Goal: Task Accomplishment & Management: Use online tool/utility

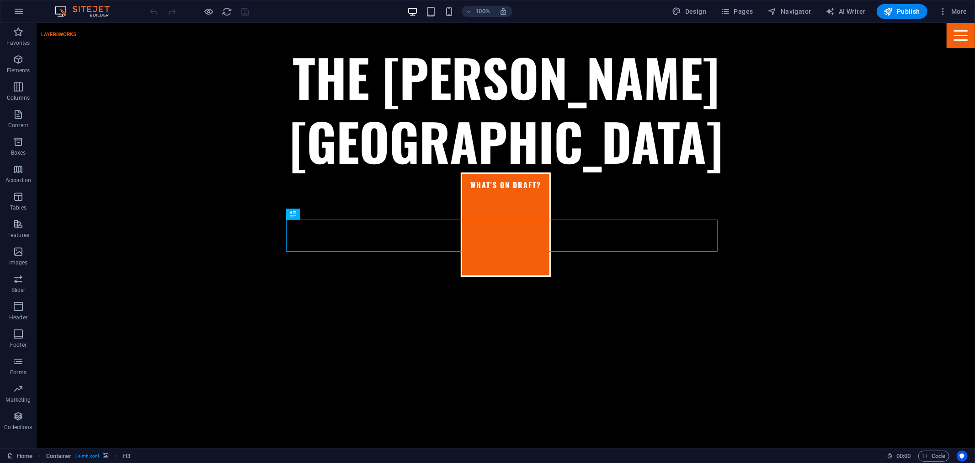
scroll to position [334, 0]
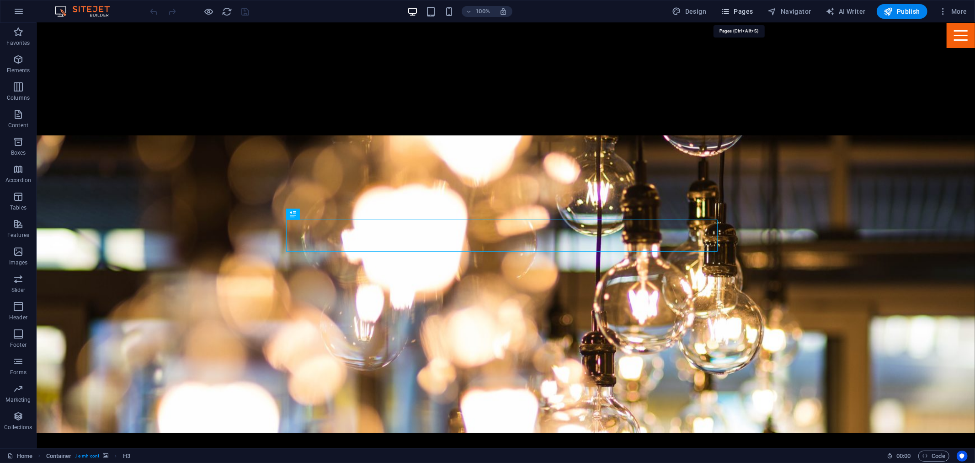
click at [740, 9] on span "Pages" at bounding box center [737, 11] width 32 height 9
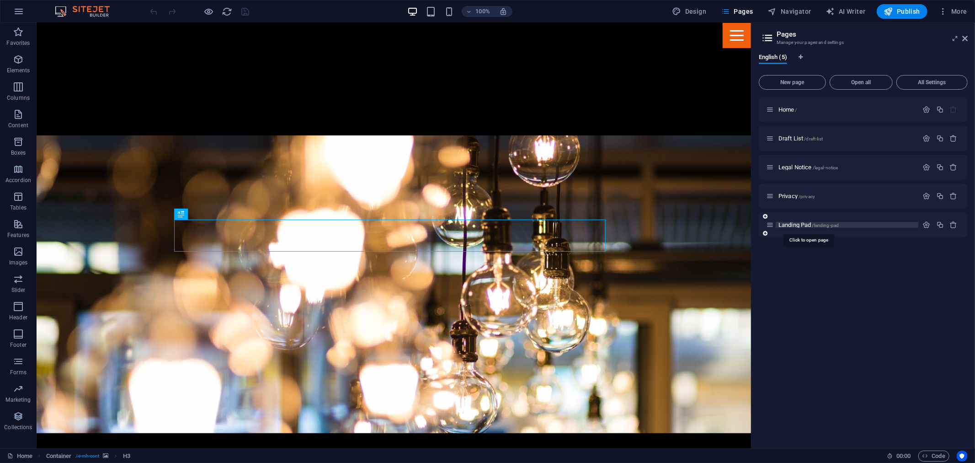
click at [813, 224] on span "/landing-pad" at bounding box center [825, 225] width 27 height 5
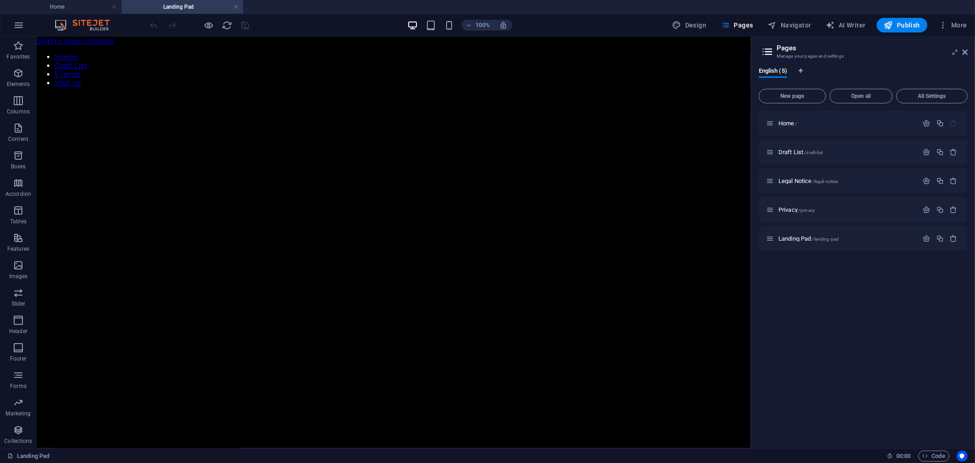
scroll to position [0, 0]
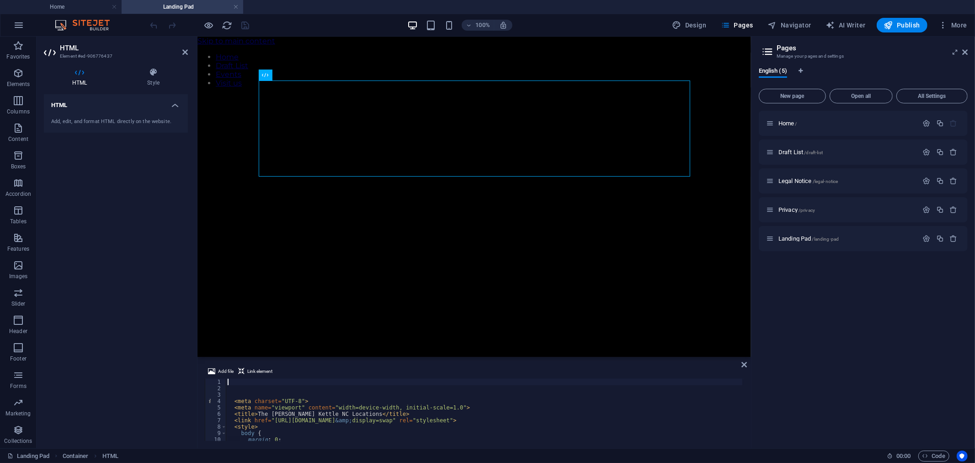
click at [367, 404] on div "< meta charset = "UTF-8" > < meta name = "viewport" content = "width=device-wid…" at bounding box center [630, 415] width 809 height 74
click at [410, 380] on div "} , 700 ) ; } } window . onload = function ( ) { morphLogos ( ) ; } ; </ script…" at bounding box center [633, 415] width 809 height 74
type textarea "}, 700);"
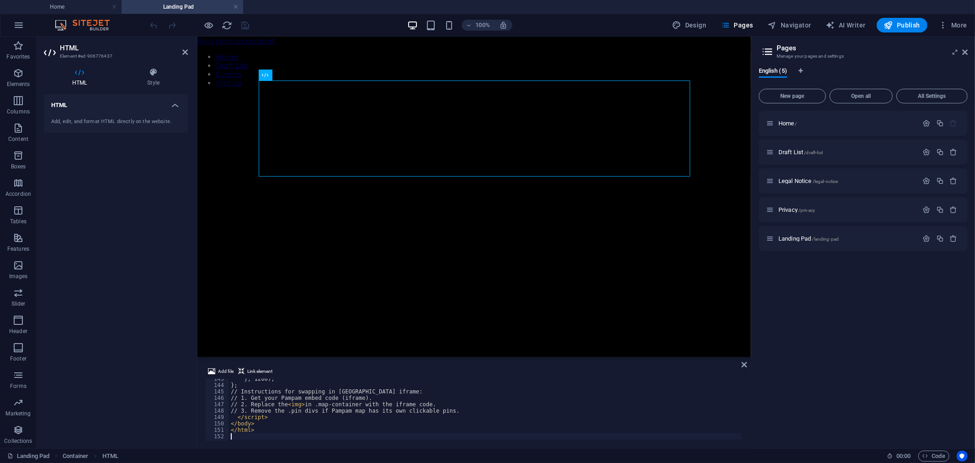
scroll to position [910, 0]
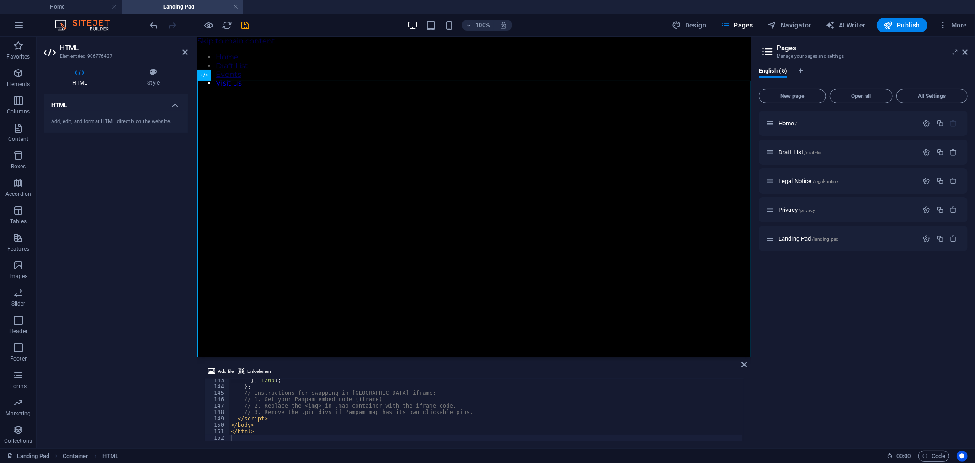
click at [374, 400] on div "} , 1200 ) ; } ; // Instructions for swapping in [GEOGRAPHIC_DATA] iframe: // 1…" at bounding box center [485, 414] width 513 height 75
type textarea "</html>"
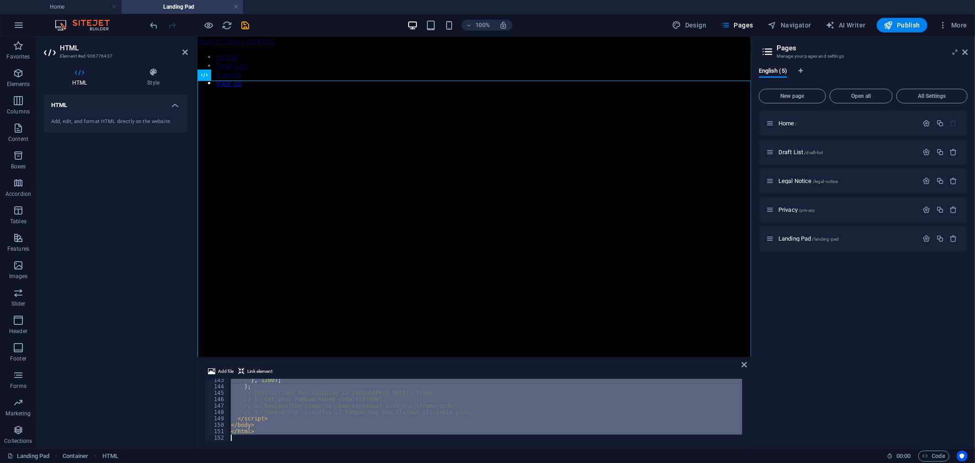
paste textarea
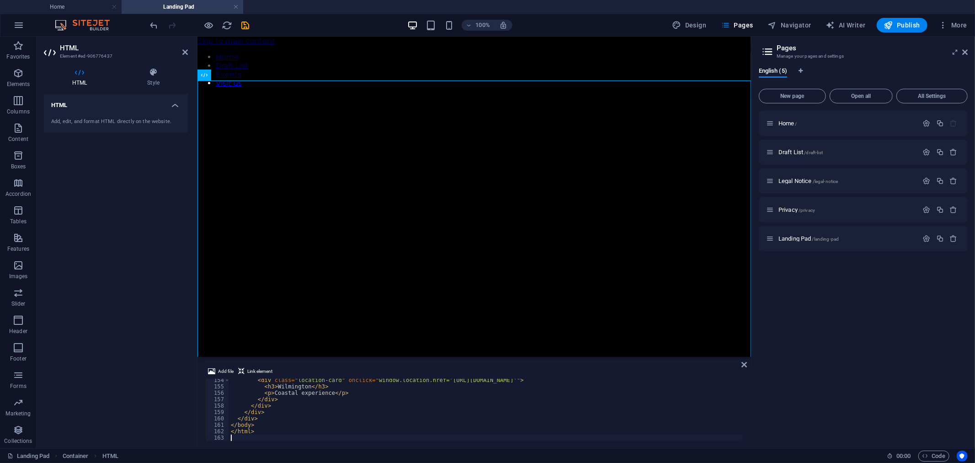
scroll to position [980, 0]
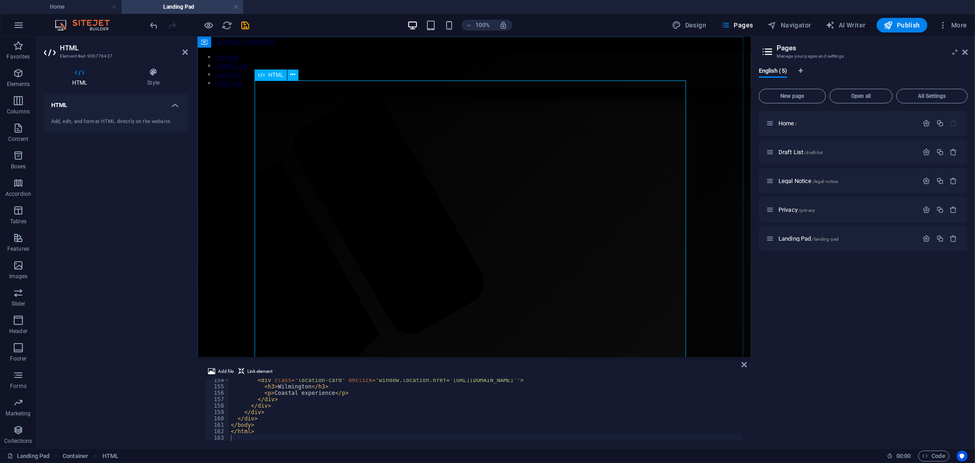
click at [743, 361] on icon at bounding box center [743, 364] width 5 height 7
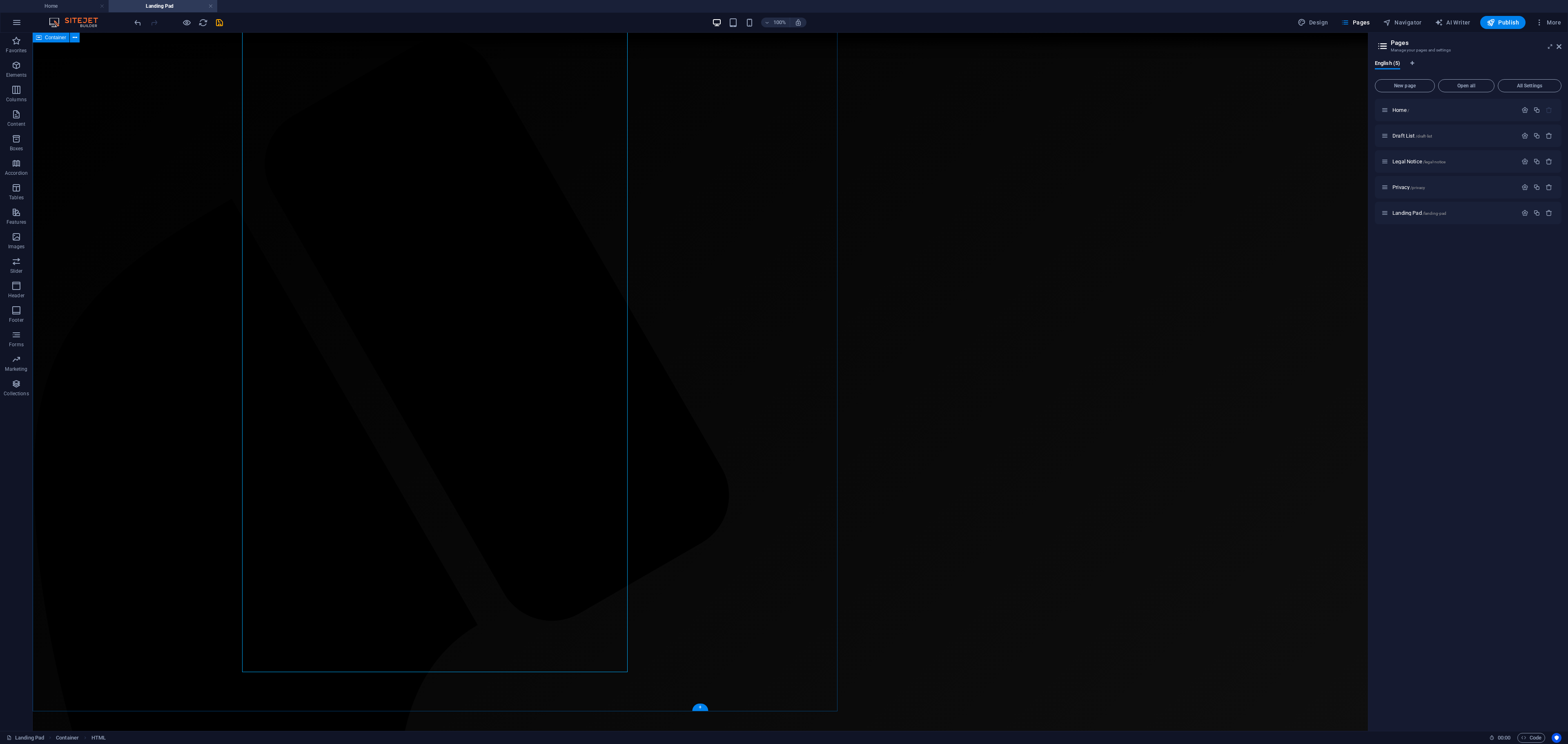
scroll to position [27, 0]
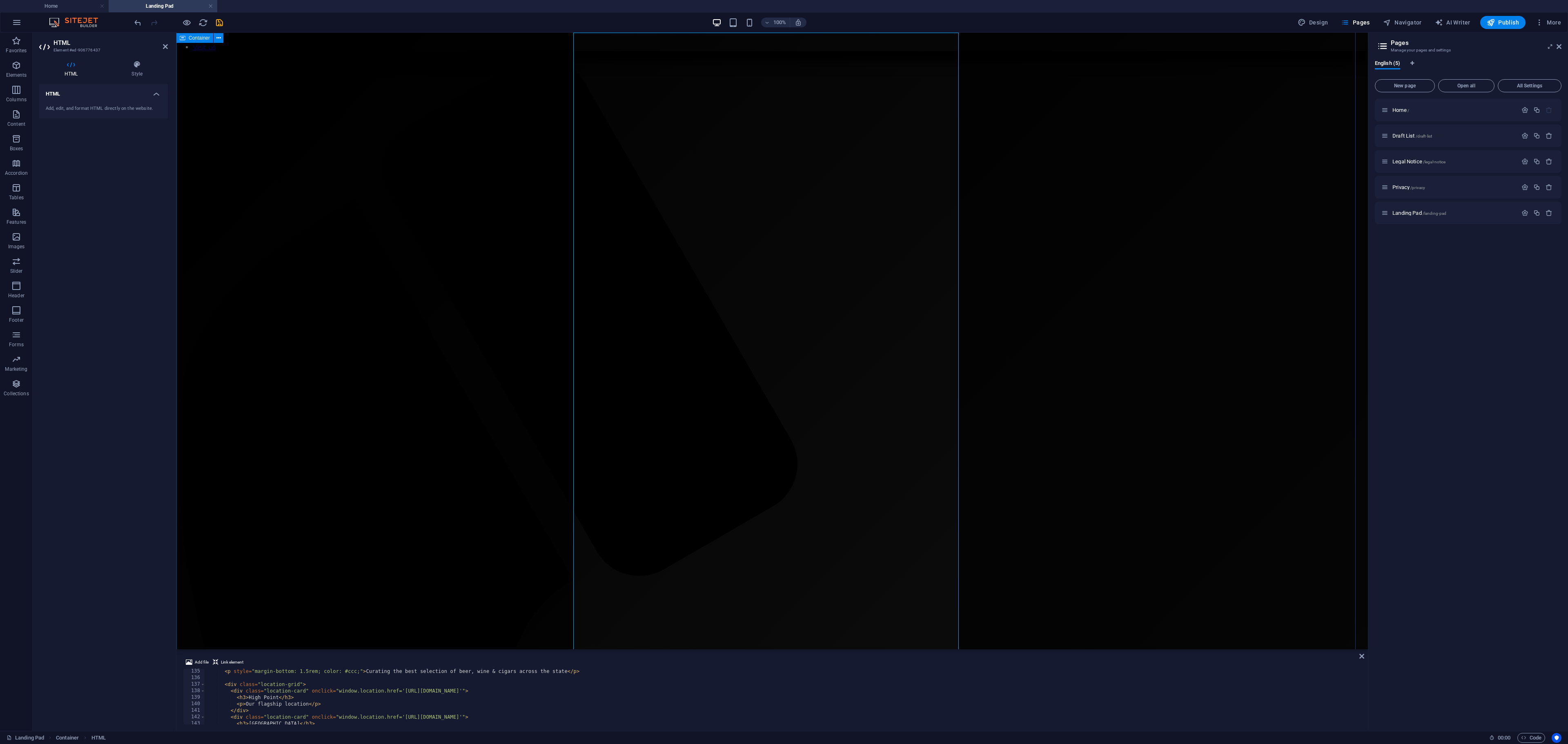
scroll to position [109, 0]
click at [549, 413] on div "< p style = "margin-bottom: 1.5rem; color: #ccc;" > Curating the best selection…" at bounding box center [782, 701] width 1155 height 67
type textarea "</html>"
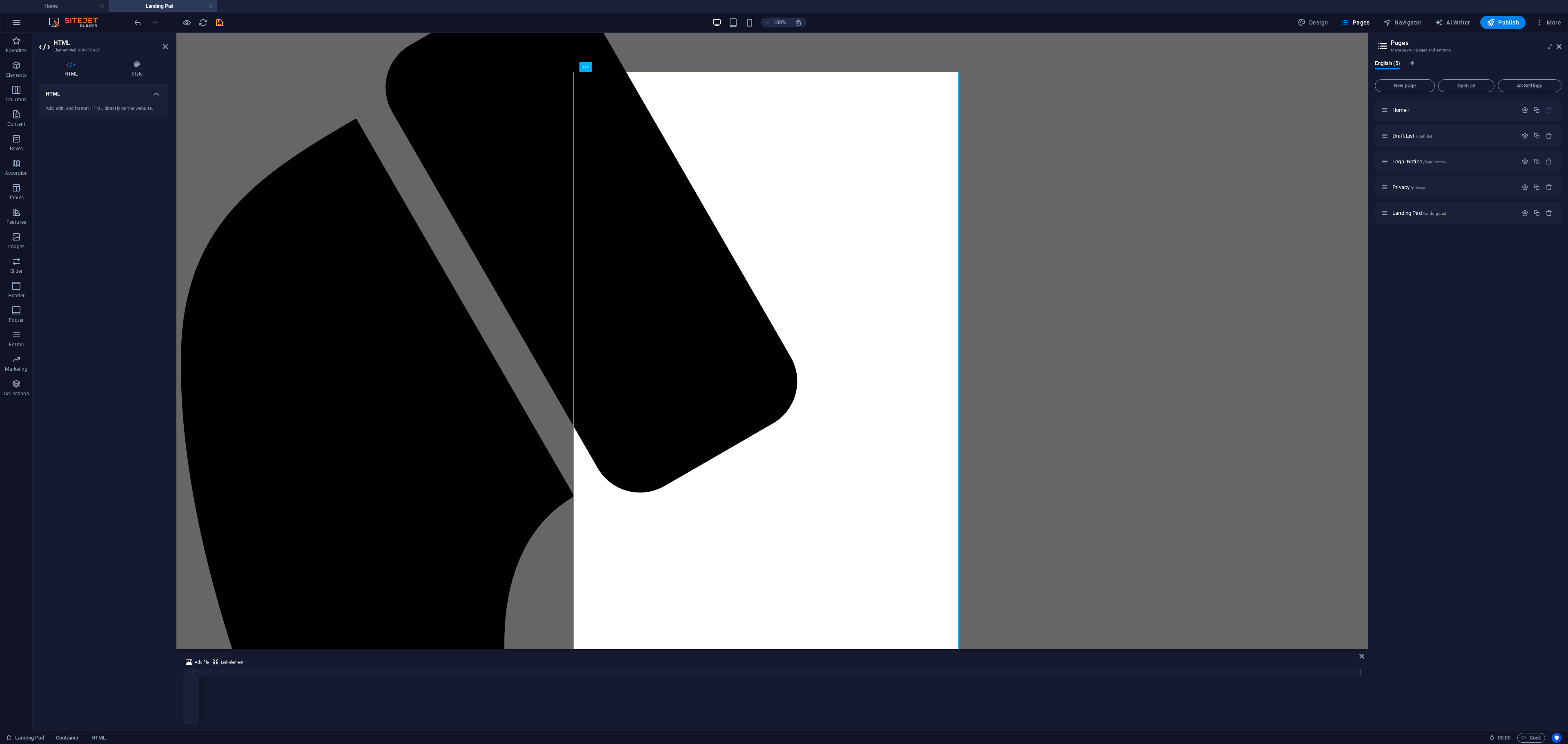
scroll to position [0, 0]
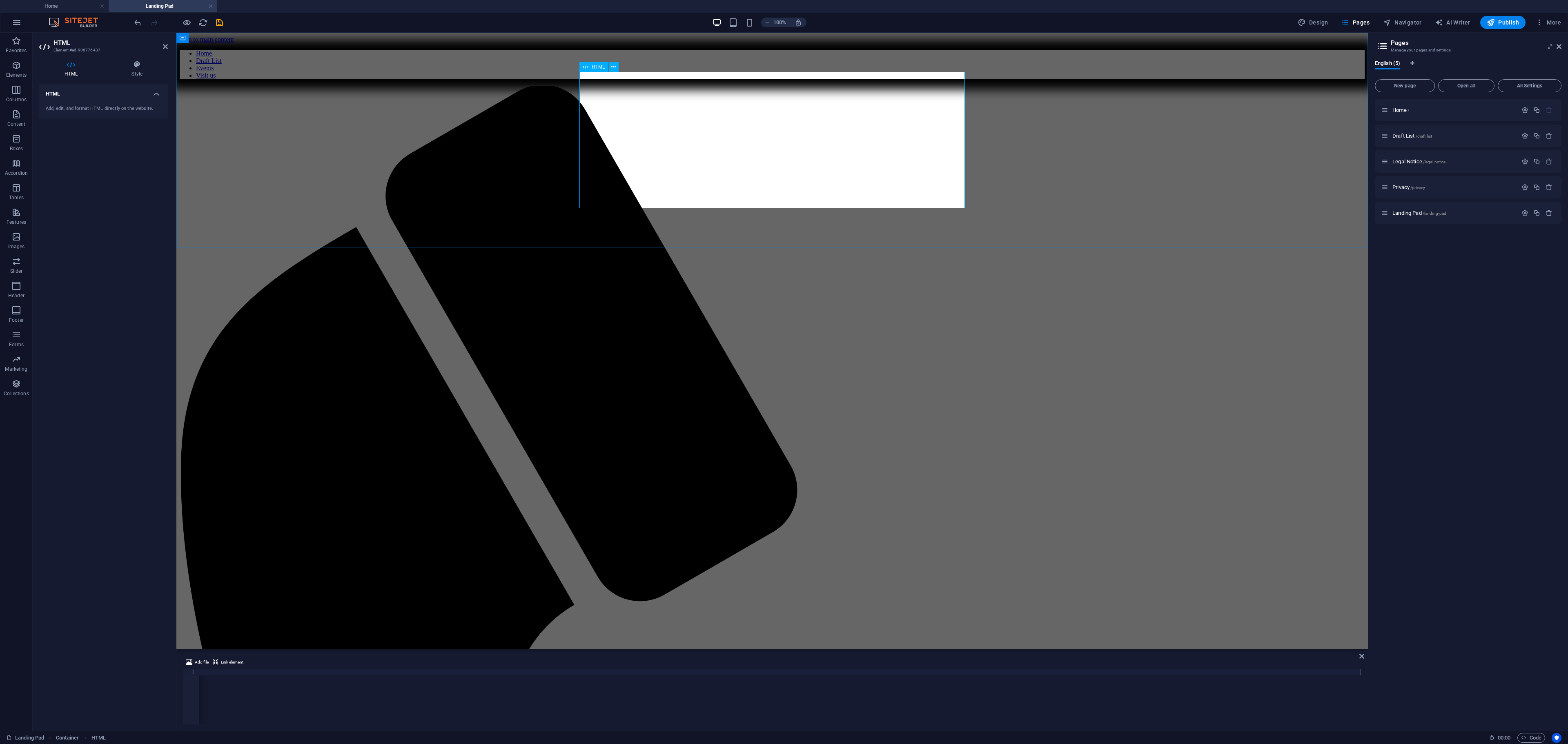
click at [446, 413] on div "< iframe width = "100%" height = "300px" frameborder = "0" allowfullscreen allo…" at bounding box center [361, 702] width 2001 height 67
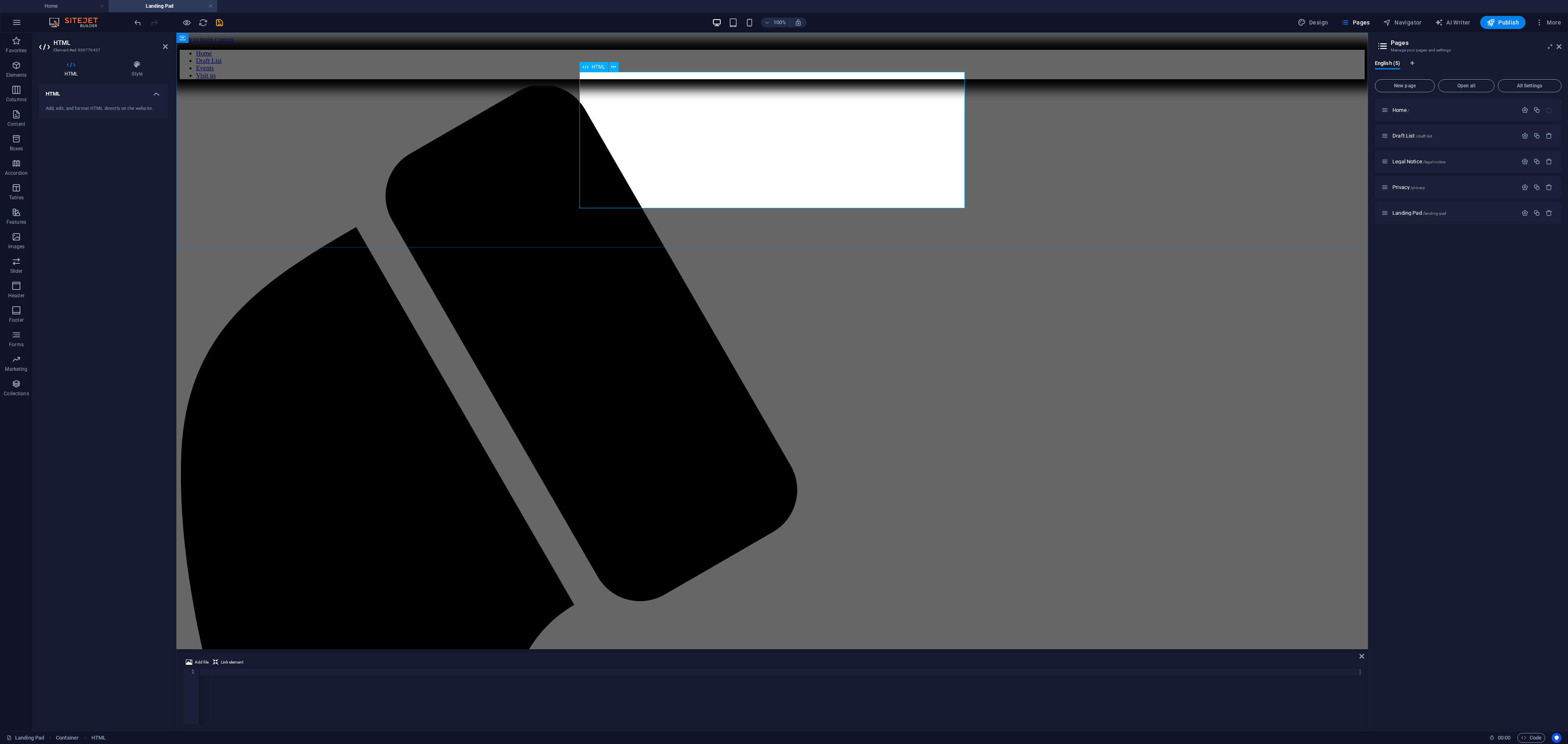
click at [870, 46] on icon at bounding box center [1558, 46] width 4 height 6
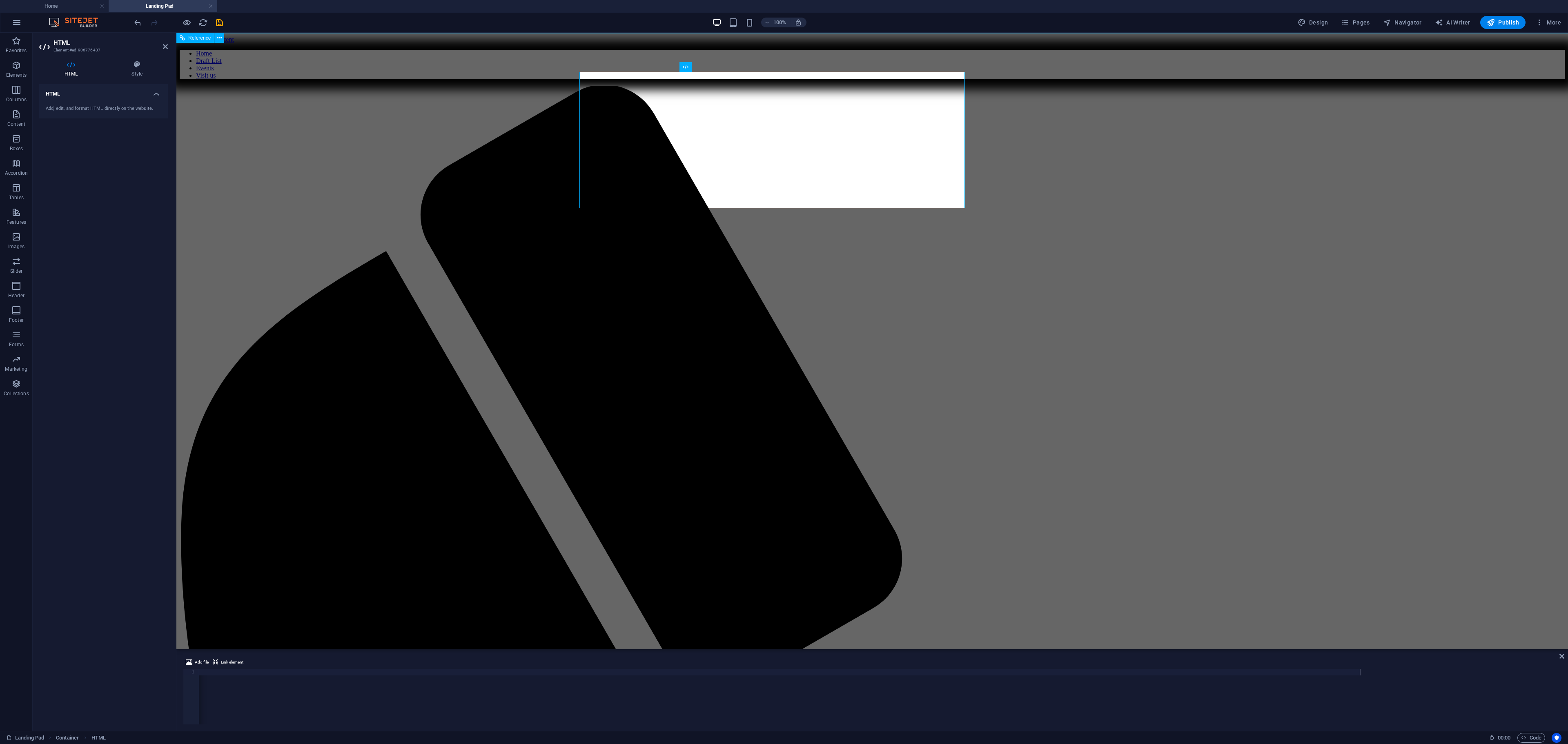
scroll to position [0, 639]
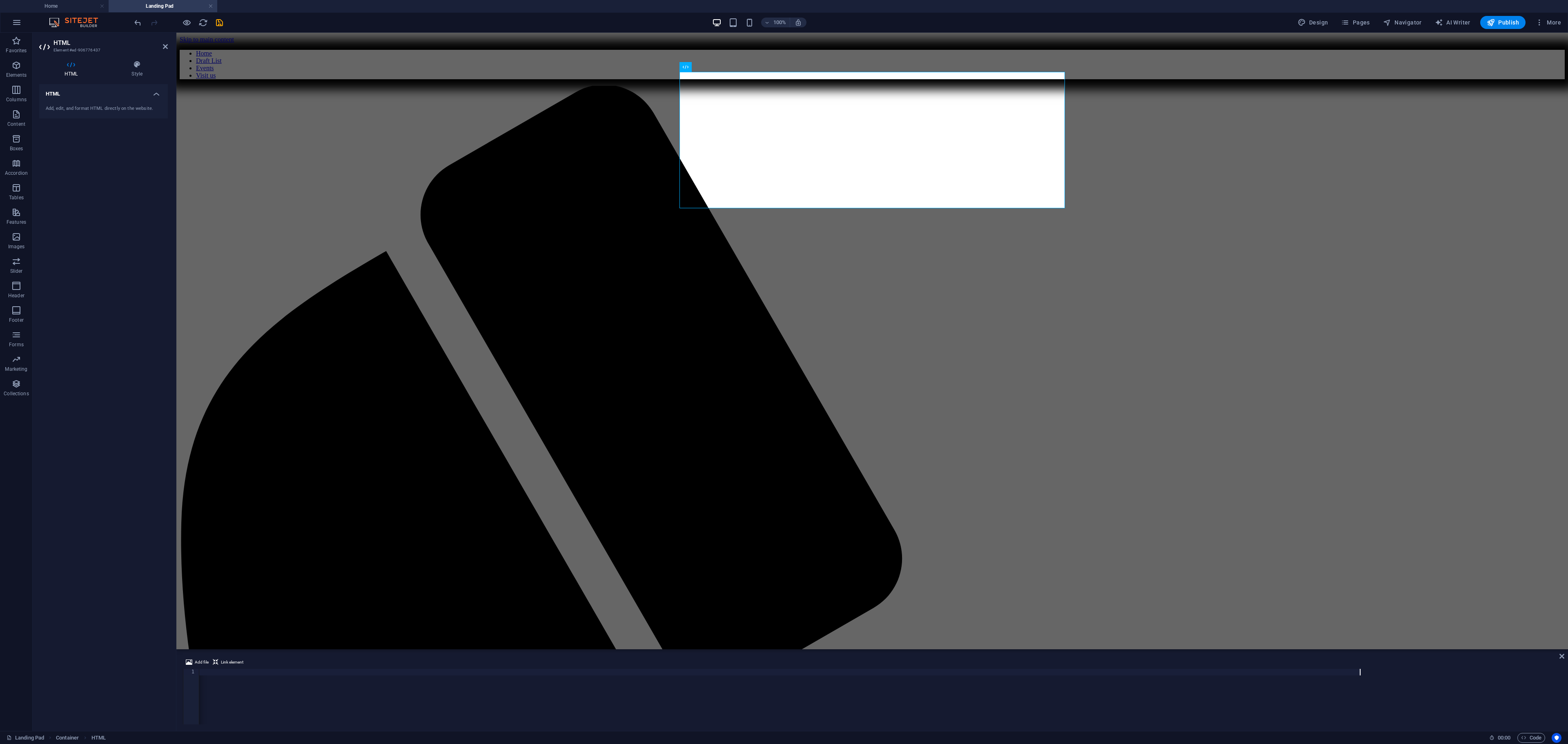
click at [870, 413] on div "< iframe width = "100%" height = "300px" frameborder = "0" allowfullscreen allo…" at bounding box center [880, 697] width 1363 height 55
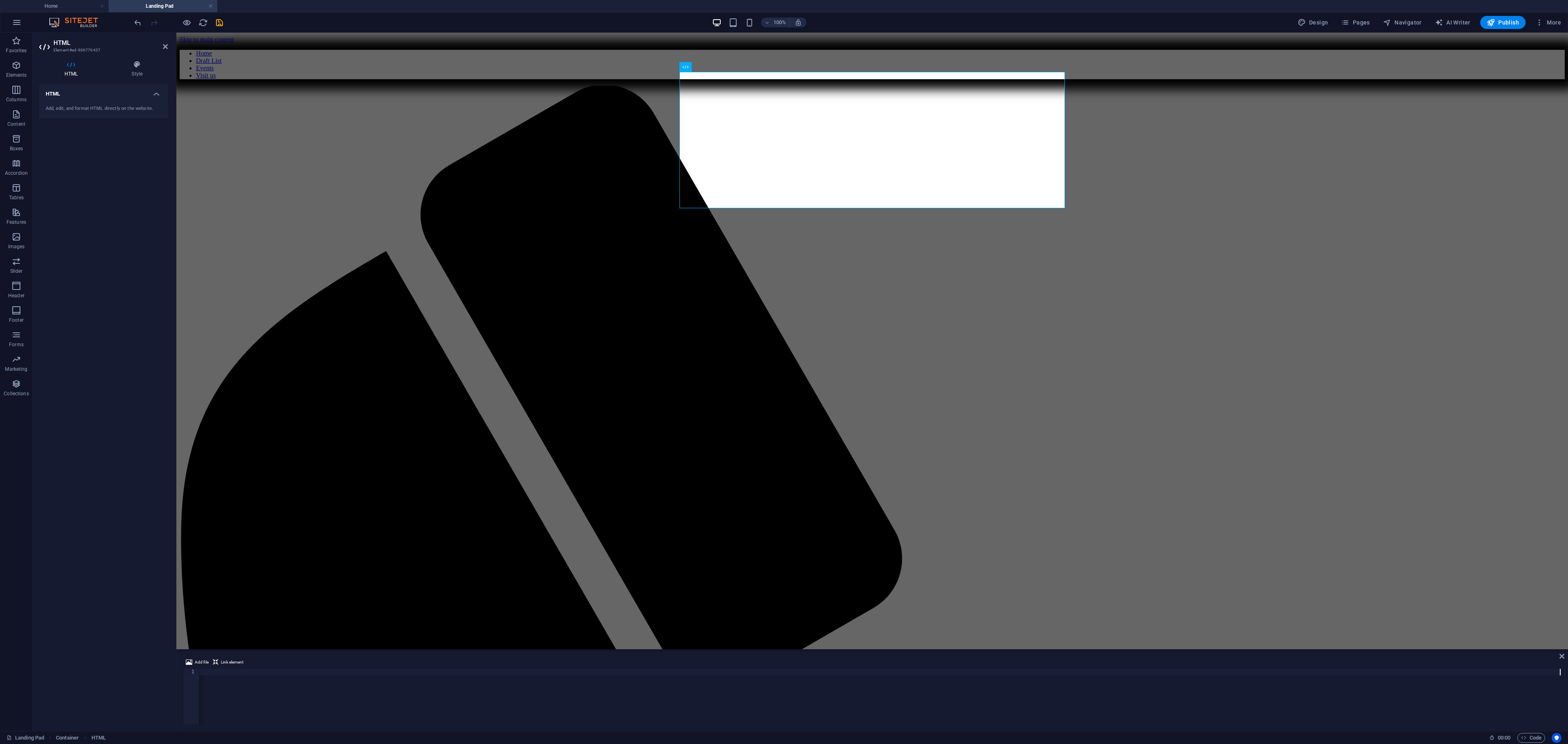
click at [830, 413] on div "< iframe width = "100%" height = "300px" frameborder = "0" allowfullscreen allo…" at bounding box center [561, 702] width 2001 height 67
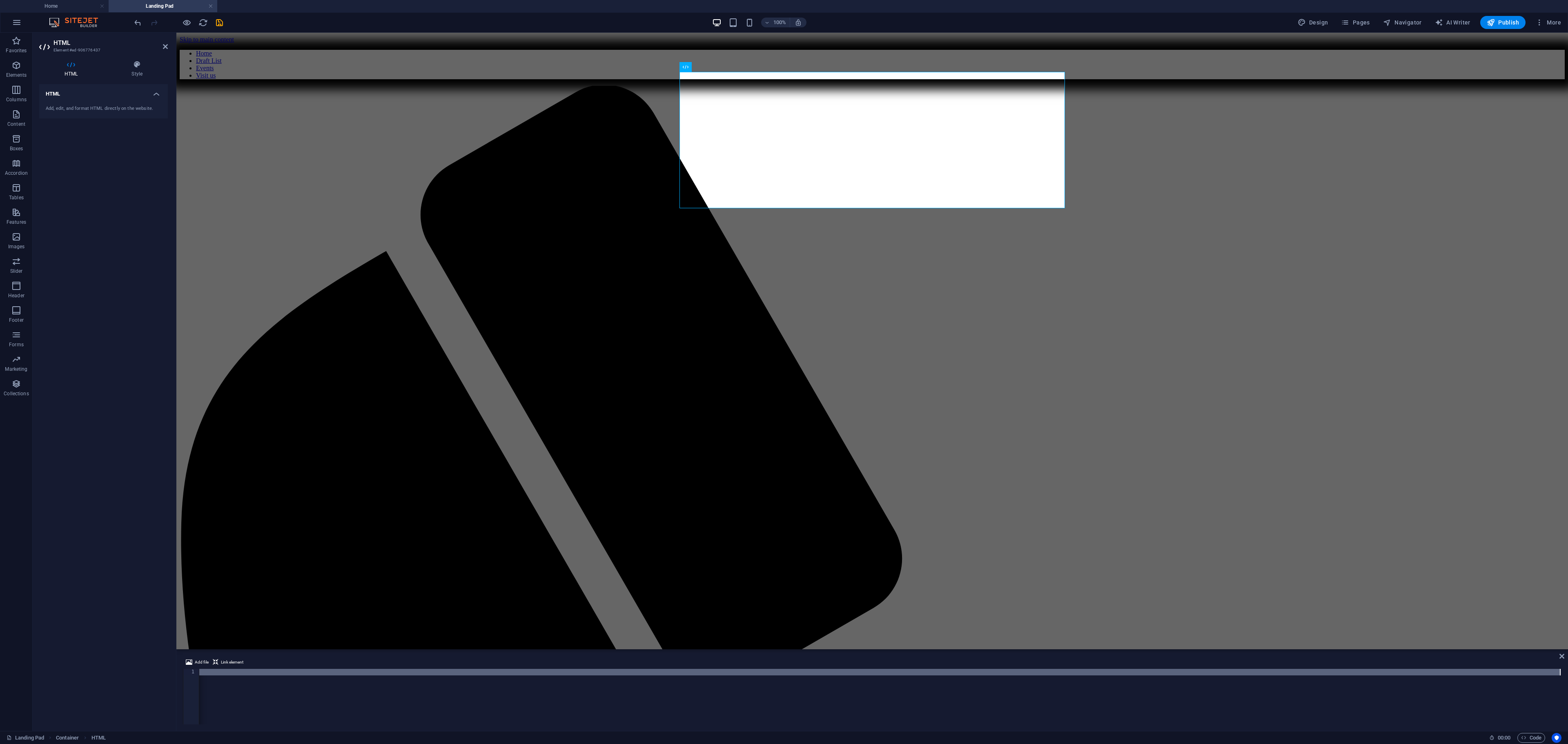
paste textarea
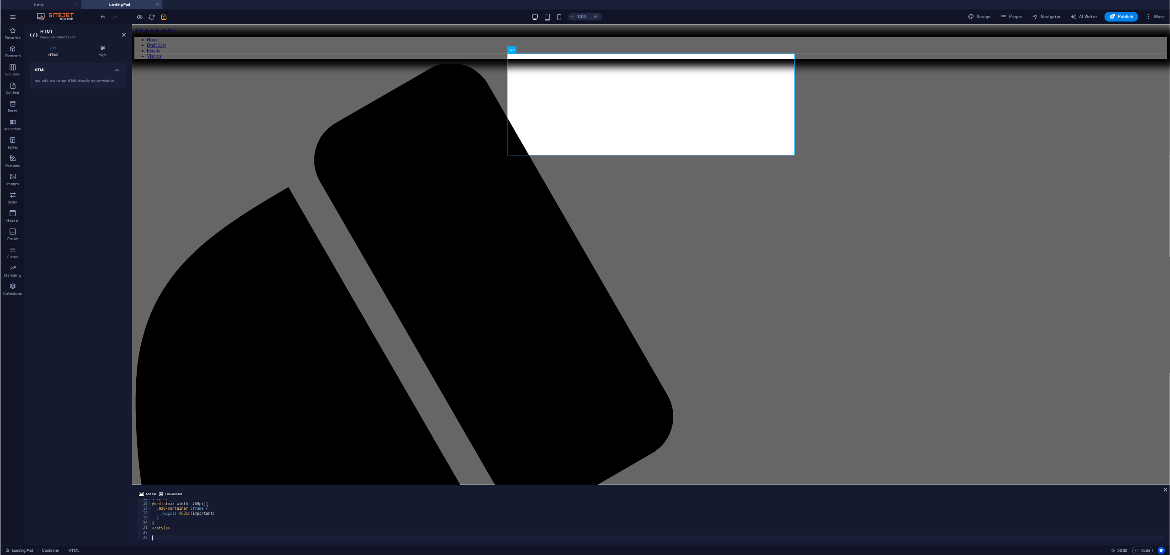
scroll to position [99, 0]
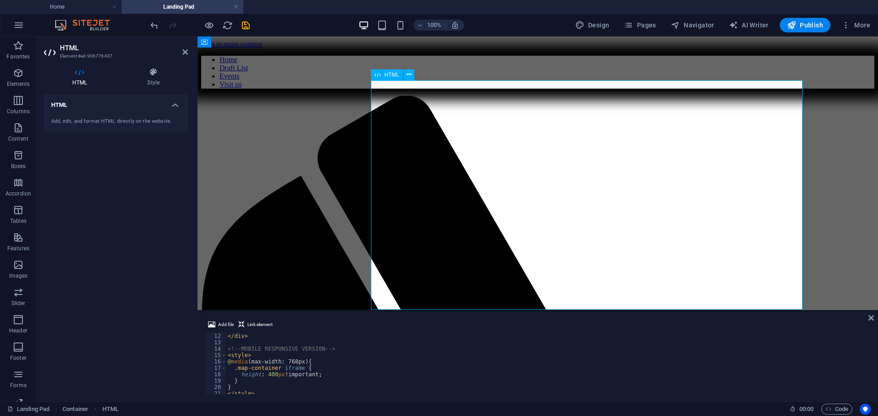
scroll to position [69, 0]
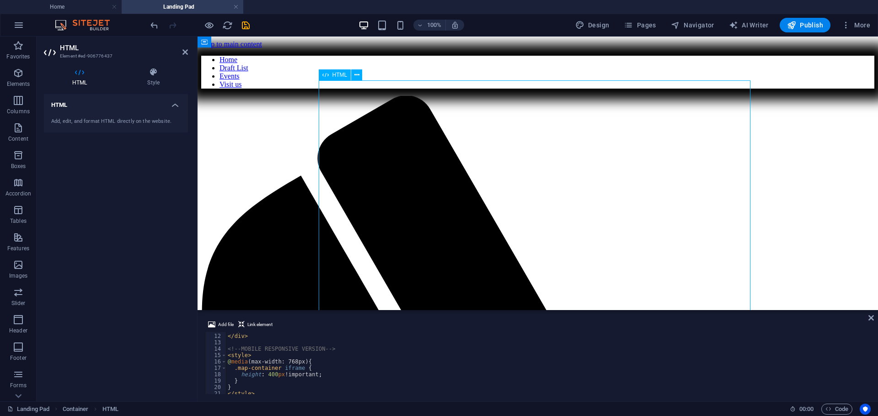
drag, startPoint x: 602, startPoint y: 200, endPoint x: 579, endPoint y: 196, distance: 23.7
drag, startPoint x: 613, startPoint y: 160, endPoint x: 578, endPoint y: 163, distance: 35.7
drag, startPoint x: 612, startPoint y: 232, endPoint x: 556, endPoint y: 202, distance: 63.2
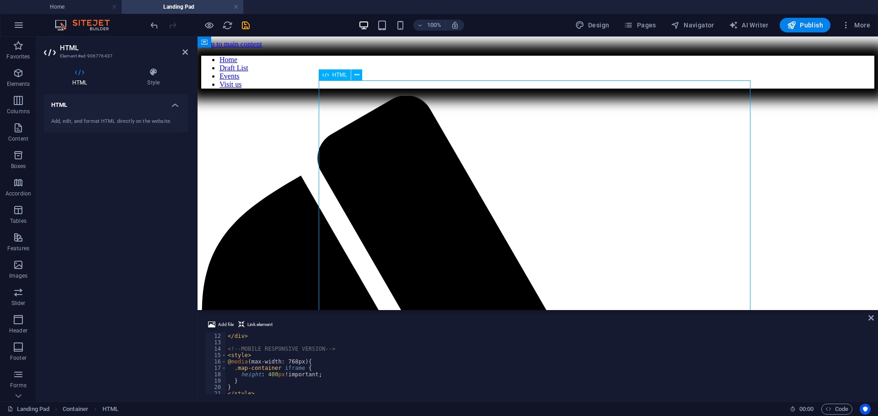
drag, startPoint x: 533, startPoint y: 166, endPoint x: 612, endPoint y: 172, distance: 78.8
drag, startPoint x: 574, startPoint y: 188, endPoint x: 589, endPoint y: 210, distance: 26.7
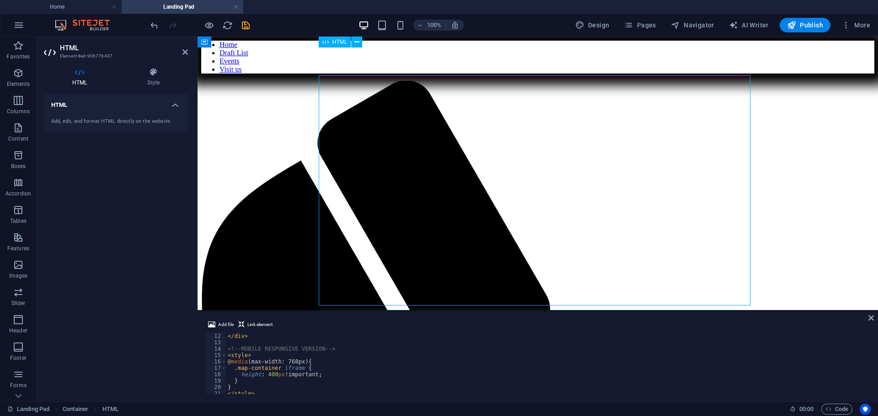
scroll to position [0, 0]
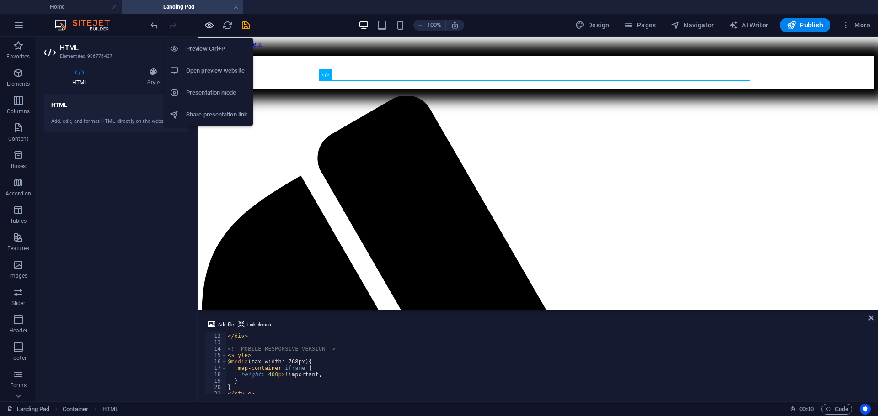
click at [204, 24] on icon "button" at bounding box center [209, 25] width 11 height 11
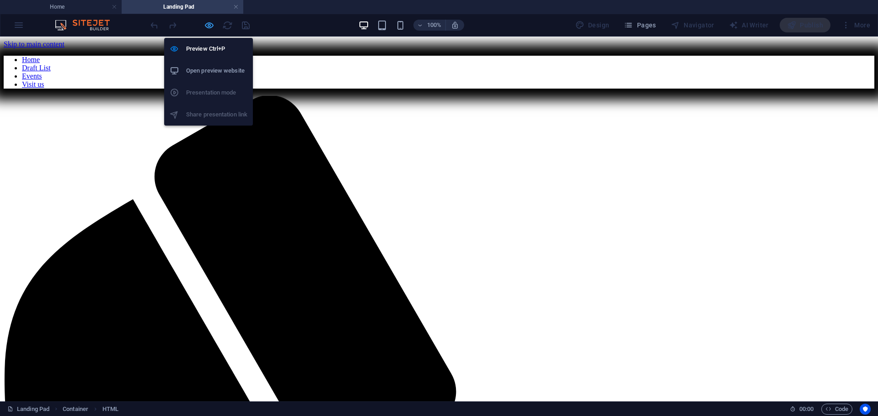
click at [209, 25] on icon "button" at bounding box center [209, 25] width 11 height 11
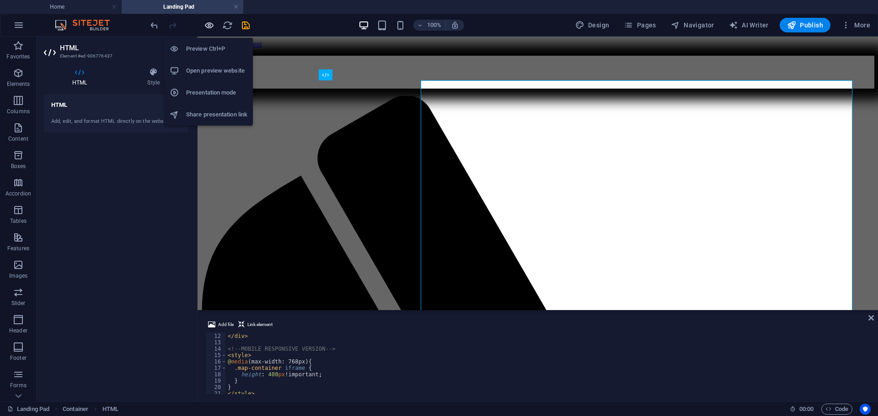
scroll to position [69, 0]
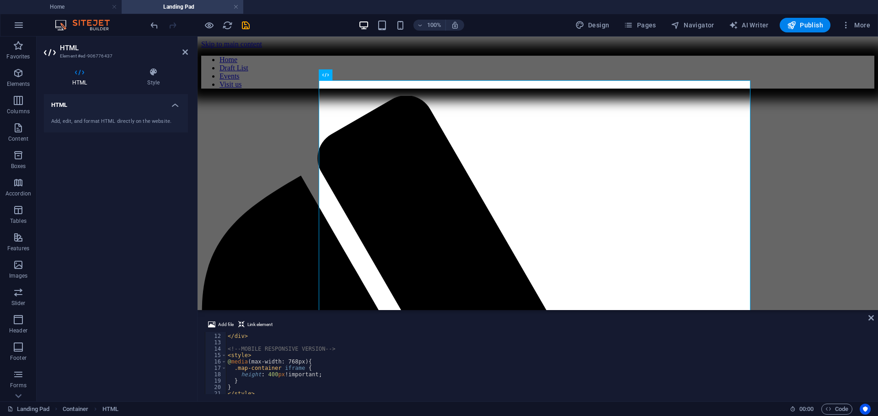
click at [428, 339] on div "</ iframe > </ div > <!-- MOBILE RESPONSIVE VERSION --> < style > @ media (max-…" at bounding box center [694, 364] width 937 height 74
type textarea "</style>"
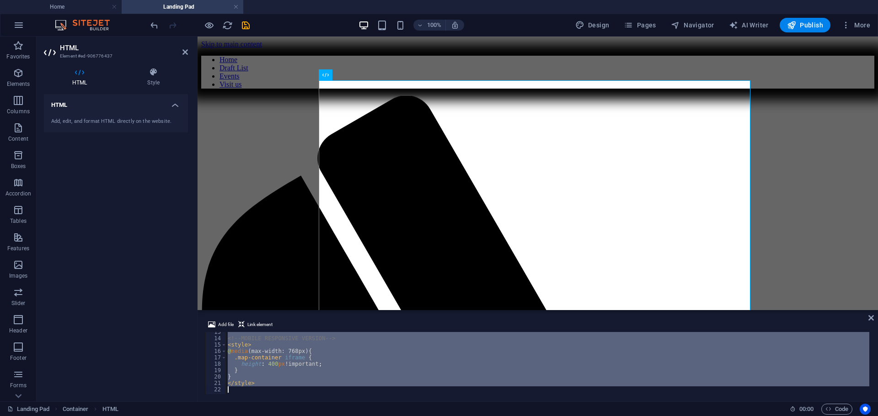
scroll to position [80, 0]
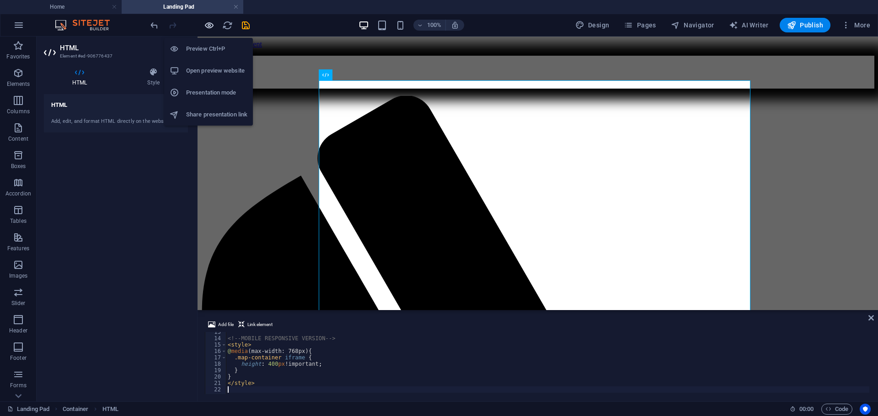
click at [212, 25] on icon "button" at bounding box center [209, 25] width 11 height 11
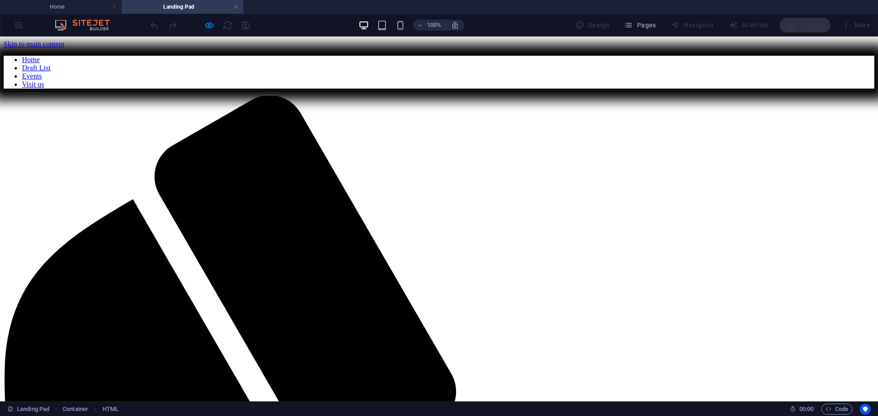
click at [228, 23] on div at bounding box center [200, 25] width 102 height 15
click at [211, 26] on icon "button" at bounding box center [209, 25] width 11 height 11
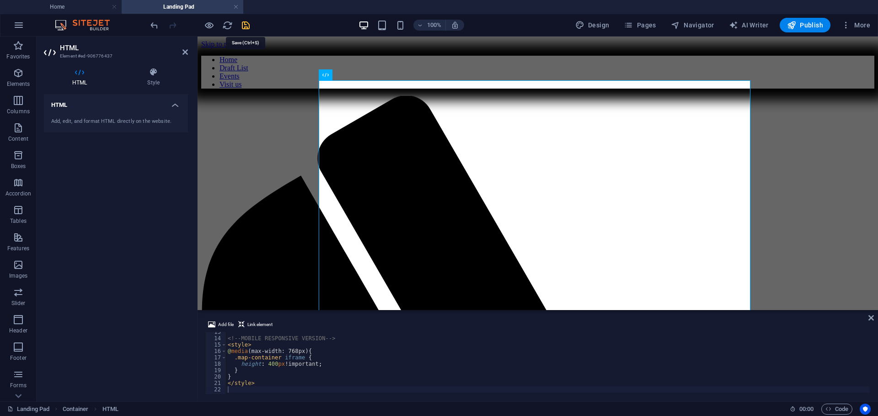
click at [242, 24] on icon "save" at bounding box center [245, 25] width 11 height 11
click at [228, 26] on icon "reload" at bounding box center [227, 25] width 11 height 11
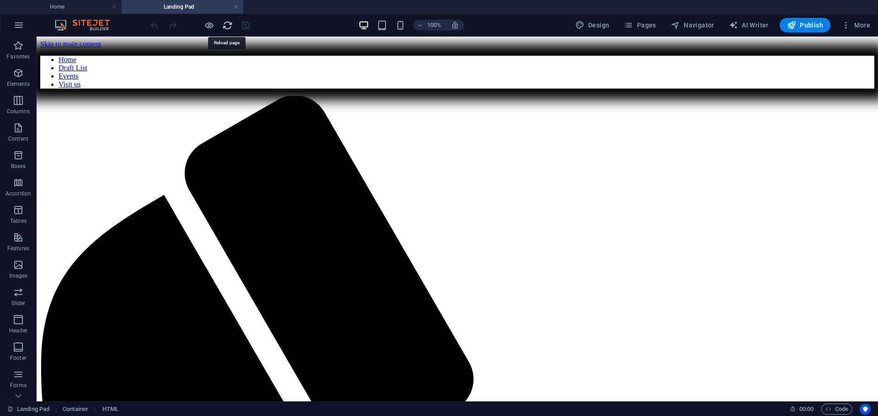
scroll to position [0, 0]
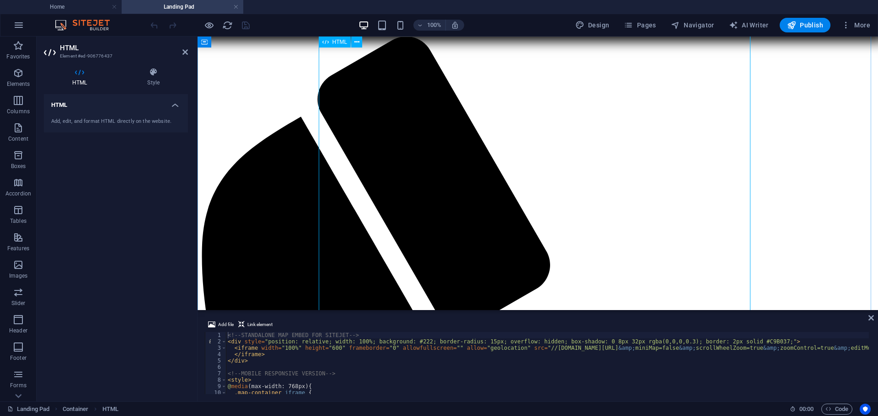
scroll to position [44, 0]
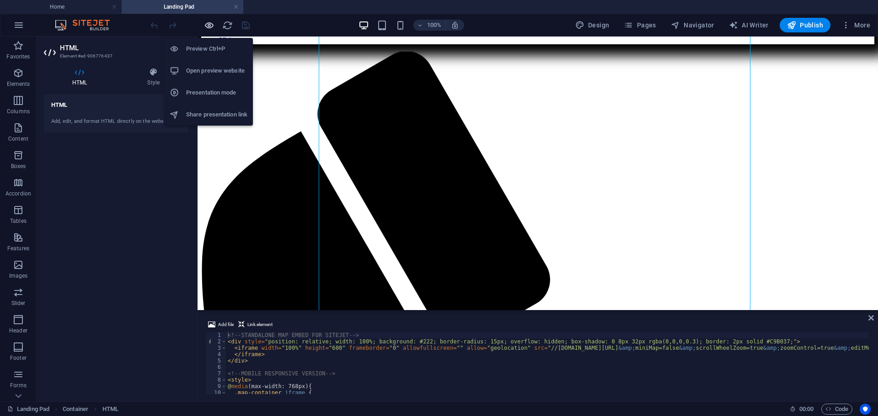
click at [207, 23] on icon "button" at bounding box center [209, 25] width 11 height 11
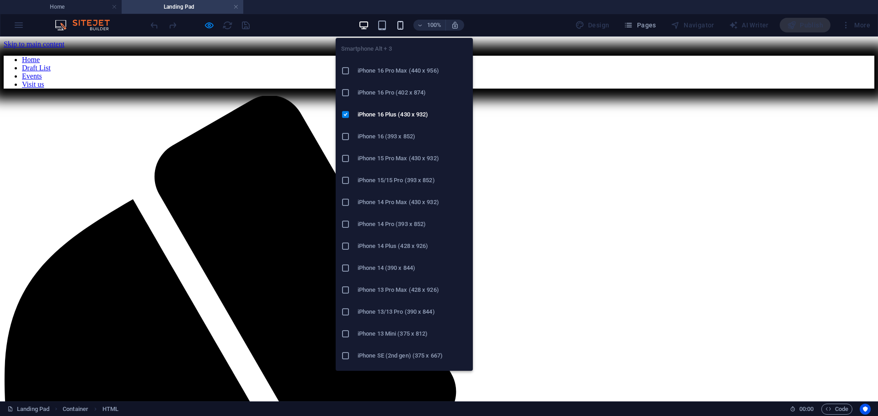
click at [402, 26] on icon "button" at bounding box center [400, 25] width 11 height 11
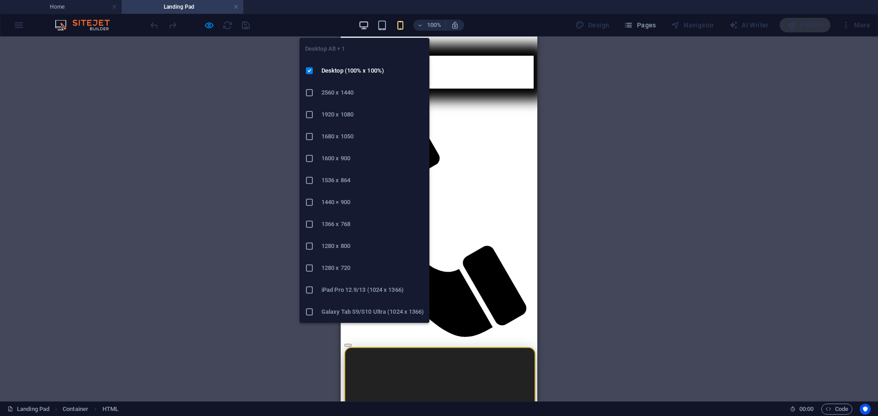
click at [368, 26] on icon "button" at bounding box center [363, 25] width 11 height 11
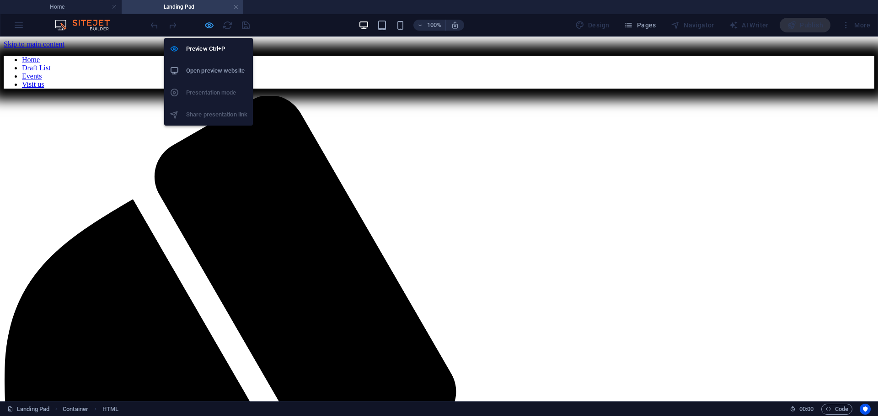
click at [212, 24] on icon "button" at bounding box center [209, 25] width 11 height 11
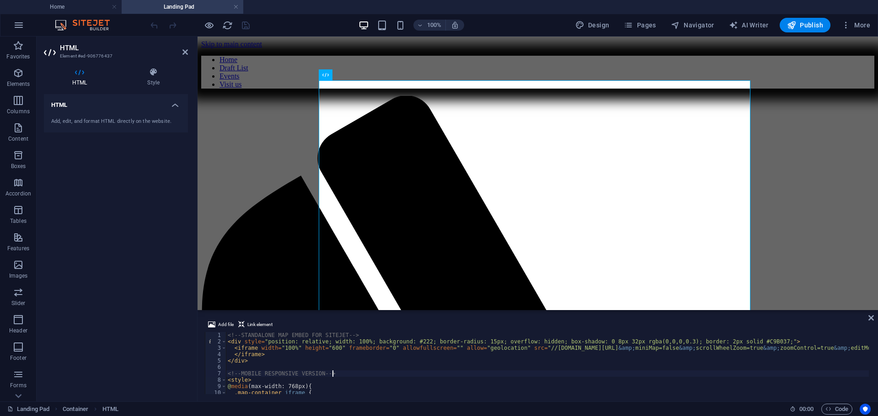
type textarea "</style>"
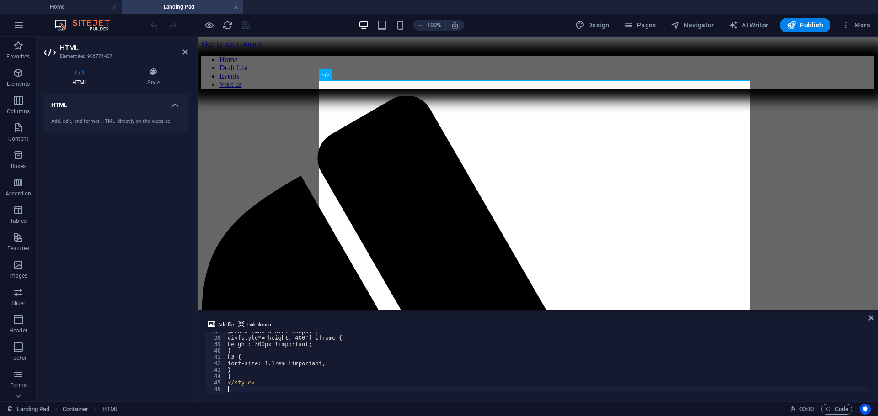
scroll to position [234, 0]
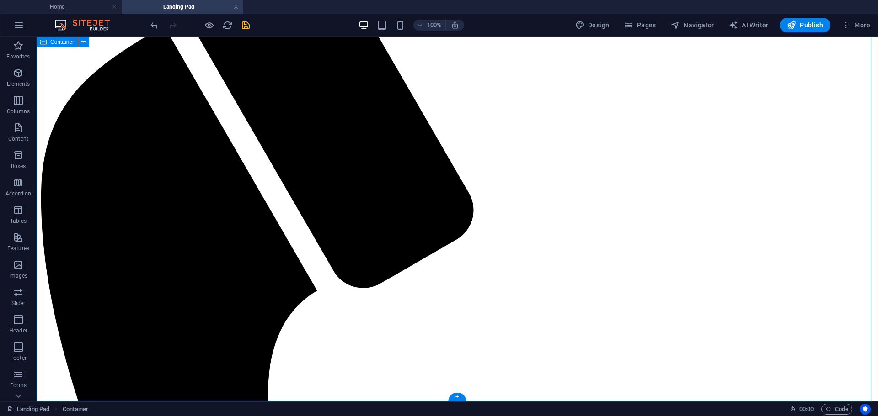
scroll to position [185, 0]
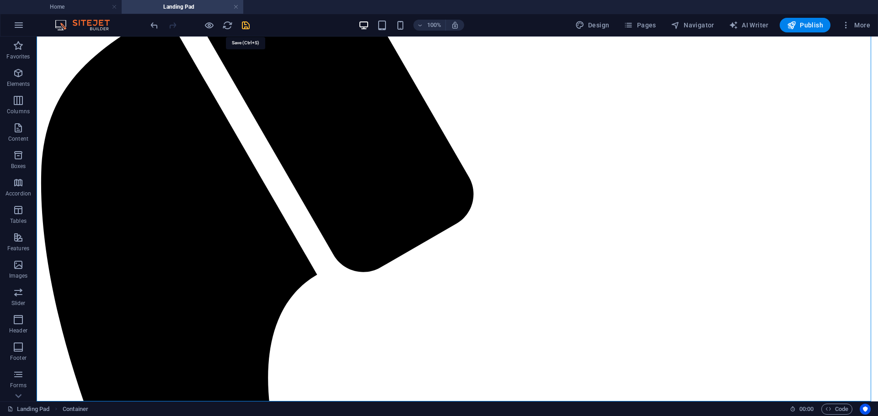
click at [246, 25] on icon "save" at bounding box center [245, 25] width 11 height 11
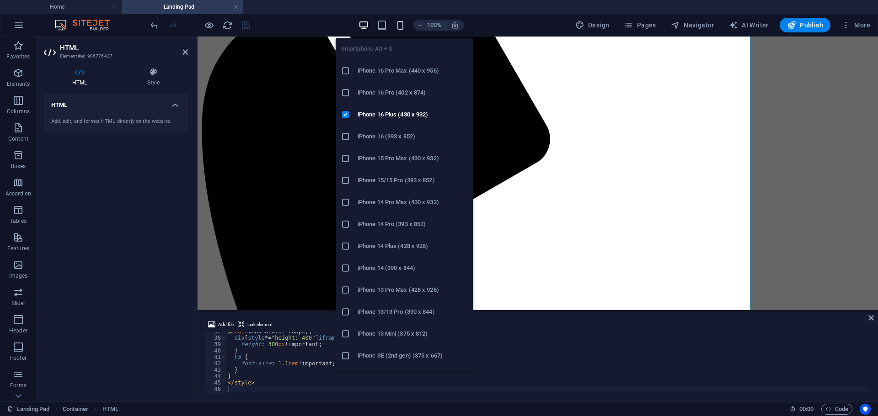
click at [400, 26] on icon "button" at bounding box center [400, 25] width 11 height 11
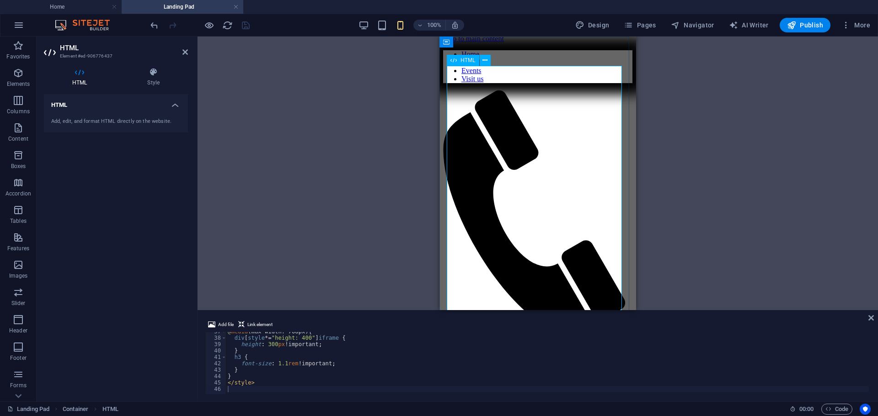
scroll to position [0, 0]
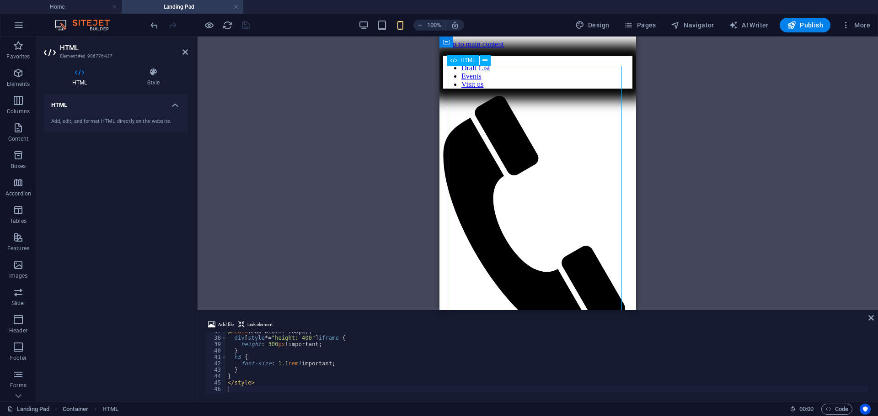
drag, startPoint x: 532, startPoint y: 128, endPoint x: 549, endPoint y: 121, distance: 19.1
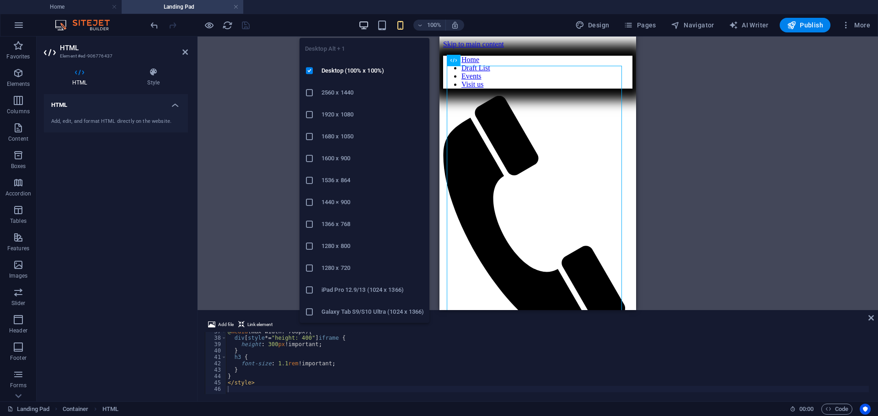
click at [369, 27] on icon "button" at bounding box center [363, 25] width 11 height 11
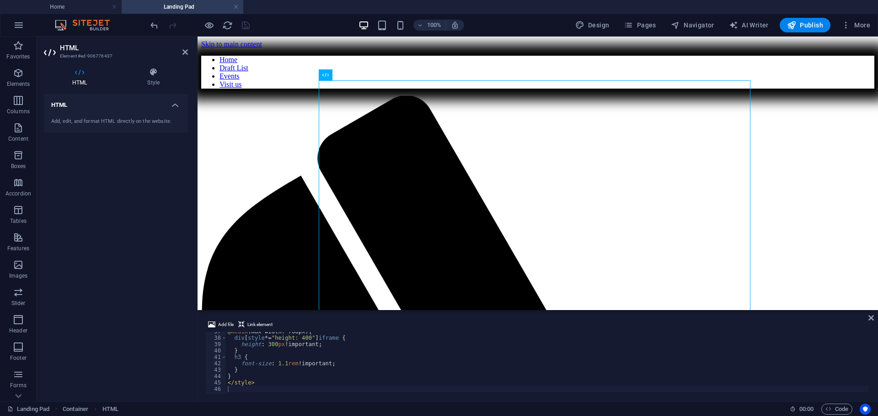
click at [378, 352] on div "@ media (max-width: 768px) { div [ style *= " height: 400 " ] iframe { height :…" at bounding box center [717, 365] width 983 height 73
type textarea "</style>"
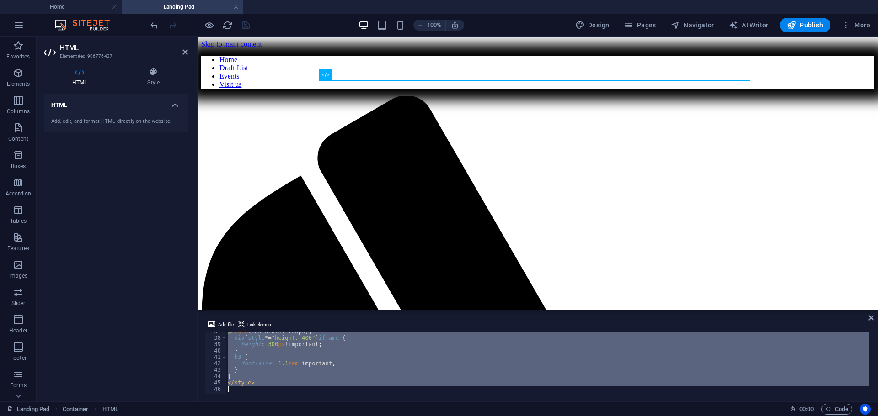
paste textarea
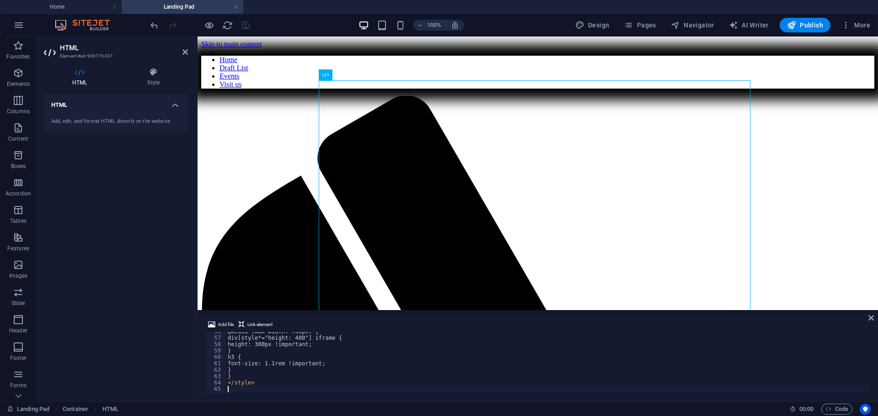
scroll to position [356, 0]
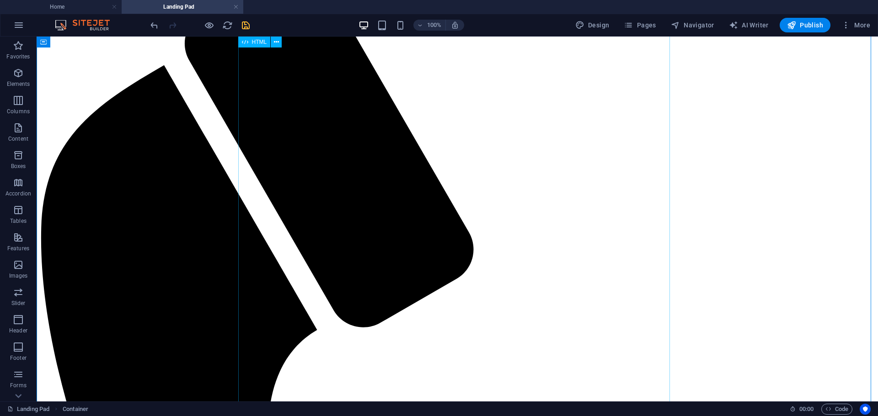
scroll to position [185, 0]
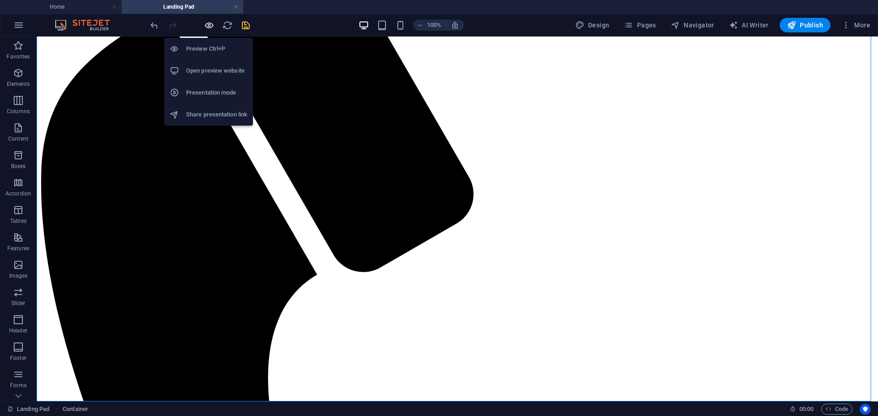
click at [210, 23] on icon "button" at bounding box center [209, 25] width 11 height 11
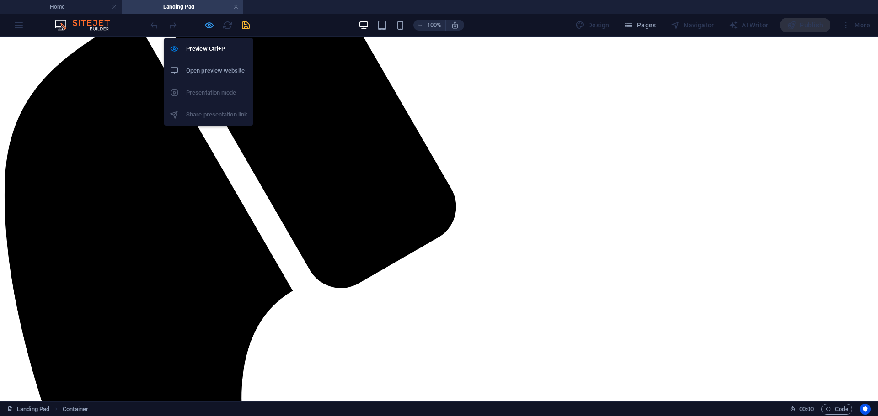
click at [212, 26] on icon "button" at bounding box center [209, 25] width 11 height 11
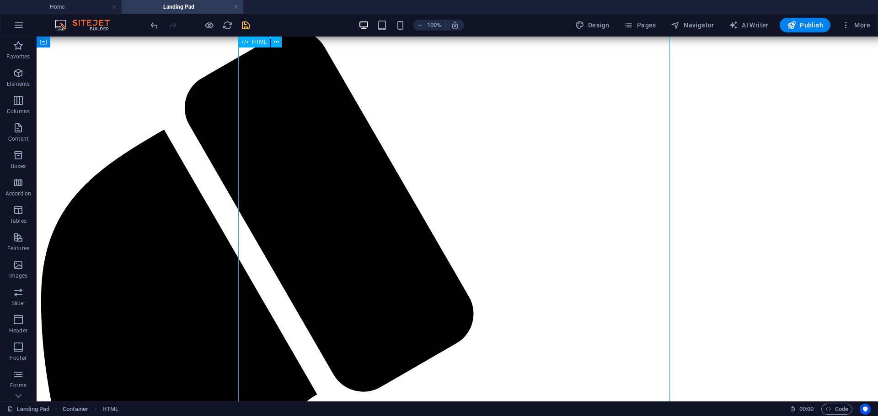
scroll to position [8, 0]
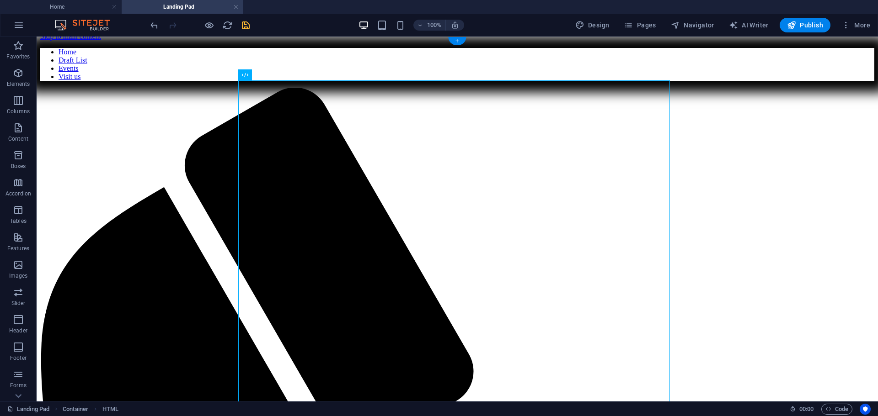
drag, startPoint x: 553, startPoint y: 101, endPoint x: 548, endPoint y: 80, distance: 22.2
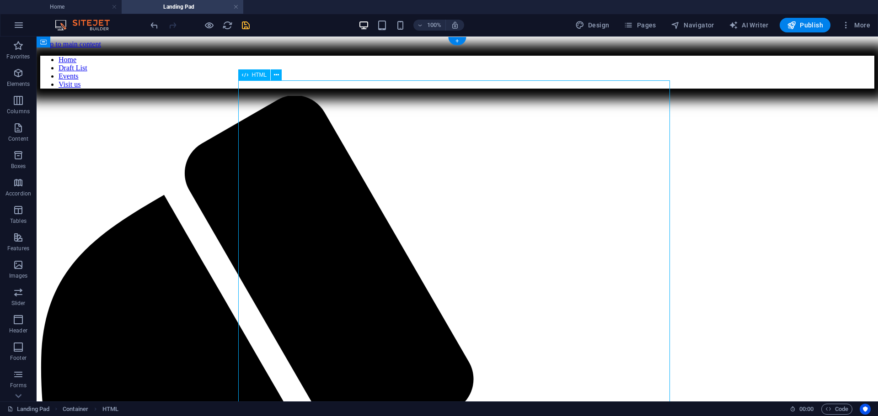
drag, startPoint x: 546, startPoint y: 170, endPoint x: 505, endPoint y: 156, distance: 42.6
drag, startPoint x: 491, startPoint y: 174, endPoint x: 513, endPoint y: 163, distance: 24.7
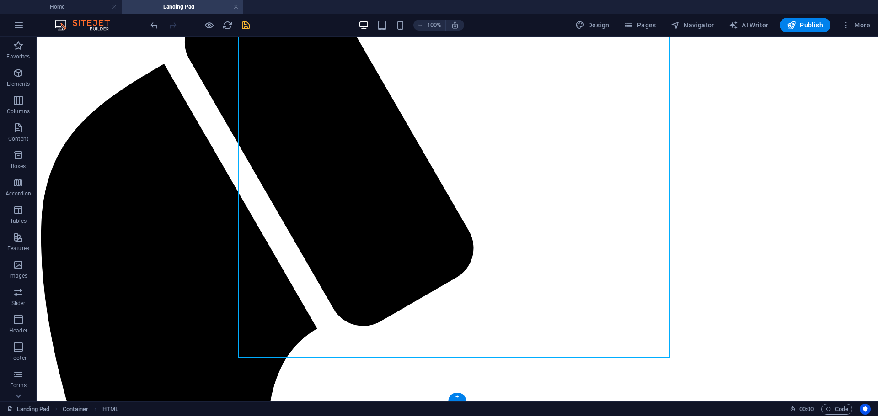
scroll to position [185, 0]
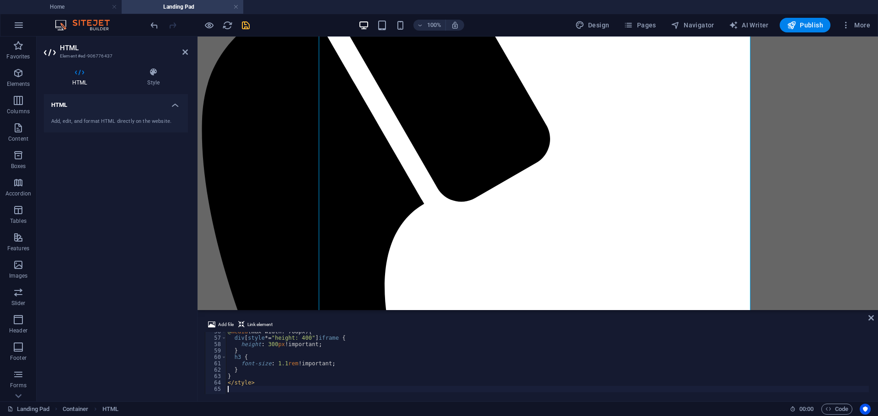
click at [416, 369] on div "@ media (max-width: 768px) { div [ style *= " height: 400 " ] iframe { height :…" at bounding box center [717, 365] width 983 height 73
type textarea "</style>"
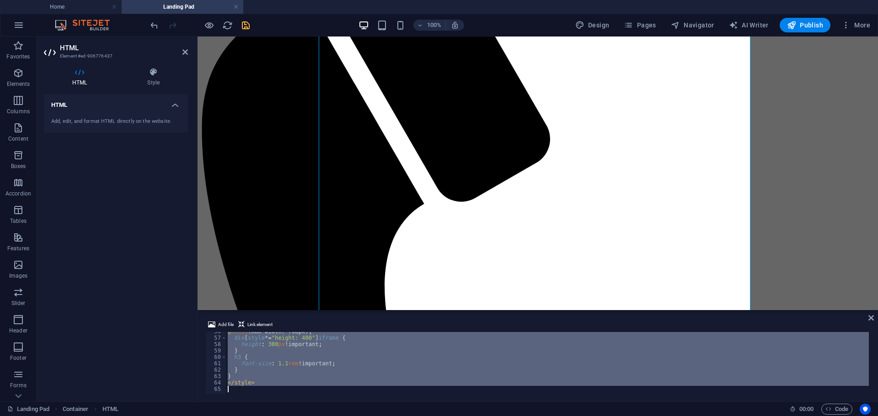
scroll to position [132, 0]
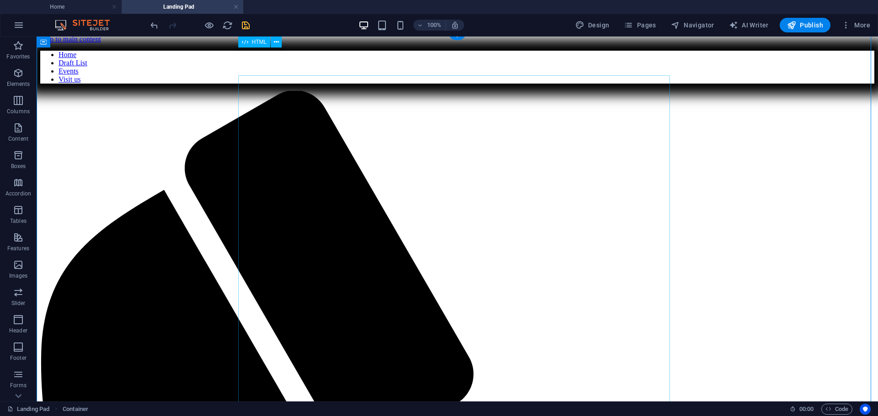
scroll to position [2, 0]
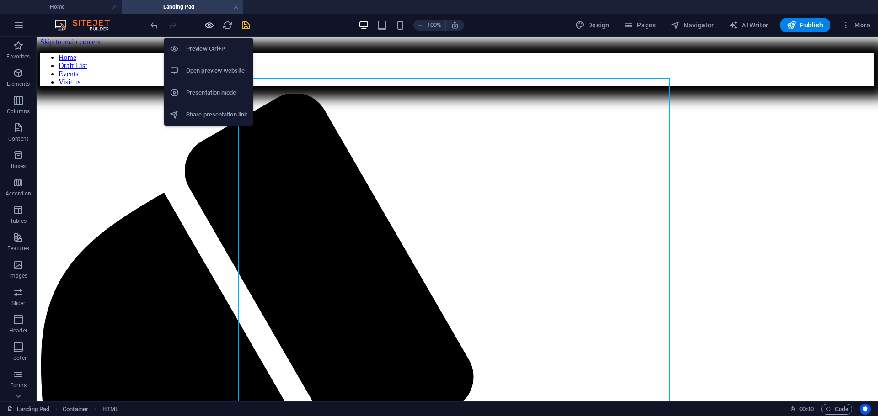
click at [211, 27] on icon "button" at bounding box center [209, 25] width 11 height 11
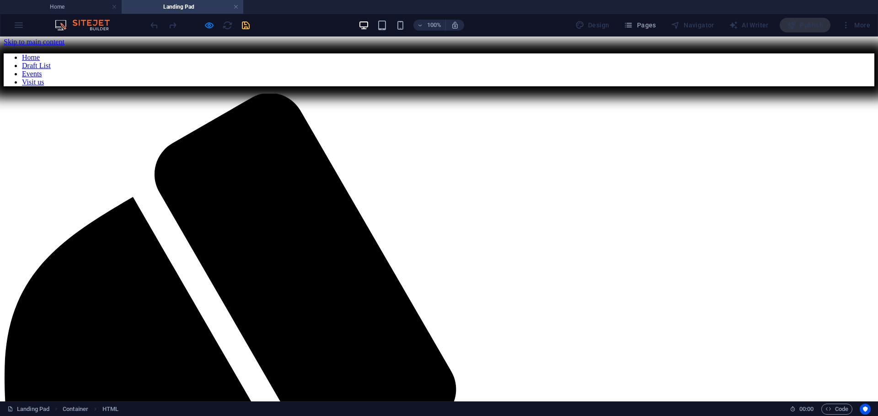
drag, startPoint x: 633, startPoint y: 328, endPoint x: 637, endPoint y: 311, distance: 16.8
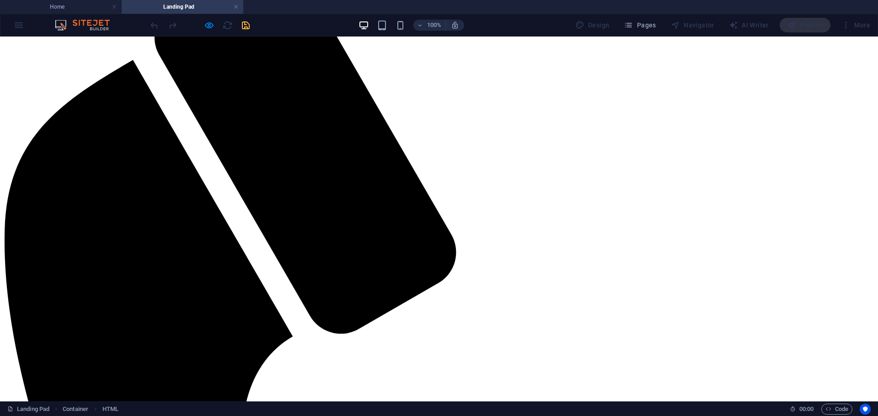
scroll to position [185, 0]
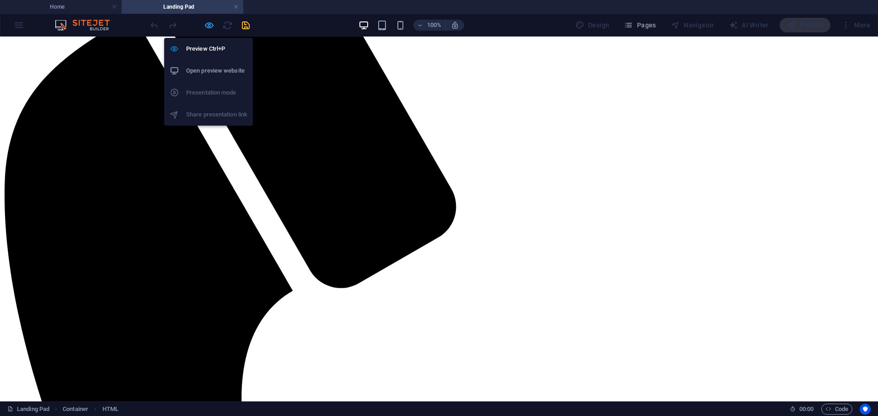
click at [207, 27] on icon "button" at bounding box center [209, 25] width 11 height 11
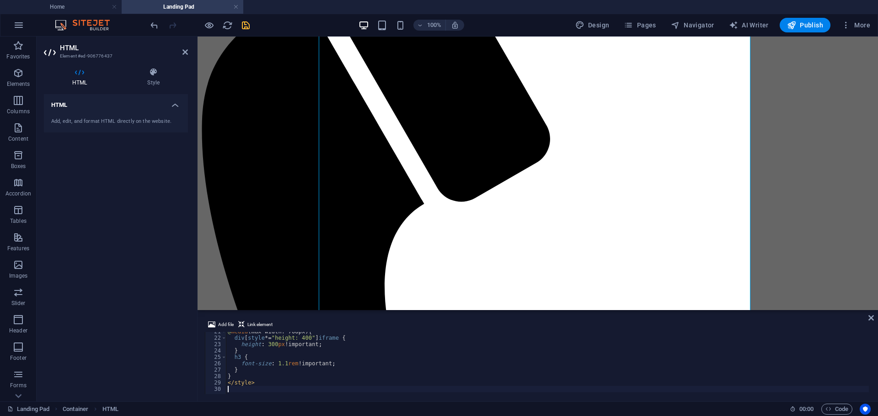
click at [418, 368] on div "@ media (max-width: 768px) { div [ style *= " height: 400 " ] iframe { height :…" at bounding box center [882, 365] width 1313 height 73
type textarea "</style>"
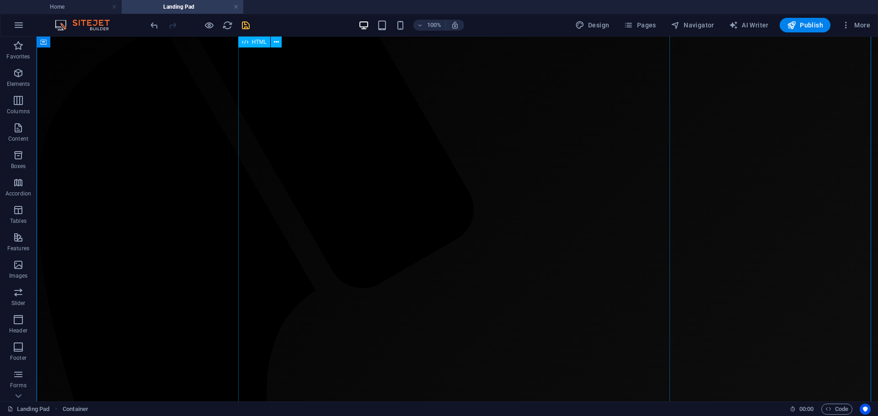
scroll to position [0, 0]
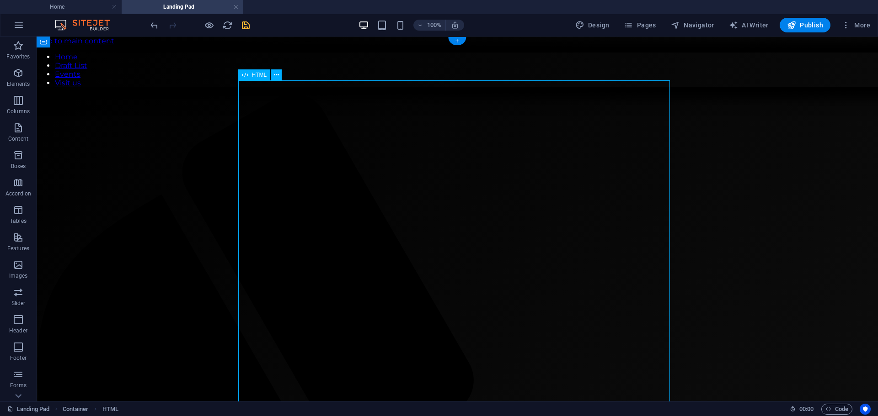
drag, startPoint x: 609, startPoint y: 302, endPoint x: 527, endPoint y: 198, distance: 132.5
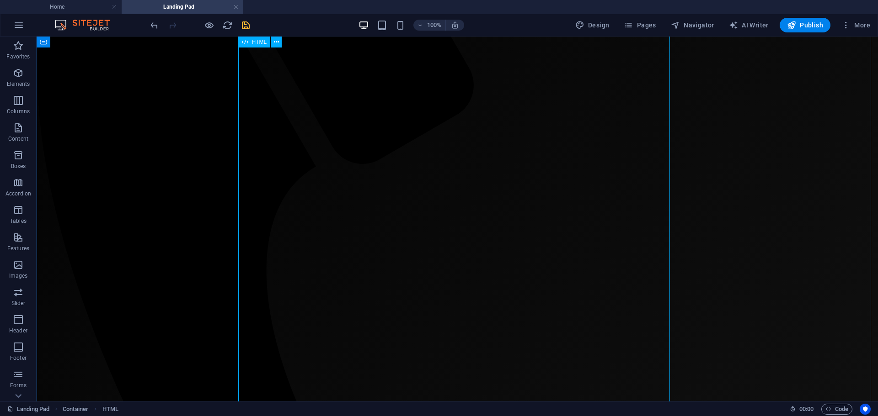
scroll to position [125, 0]
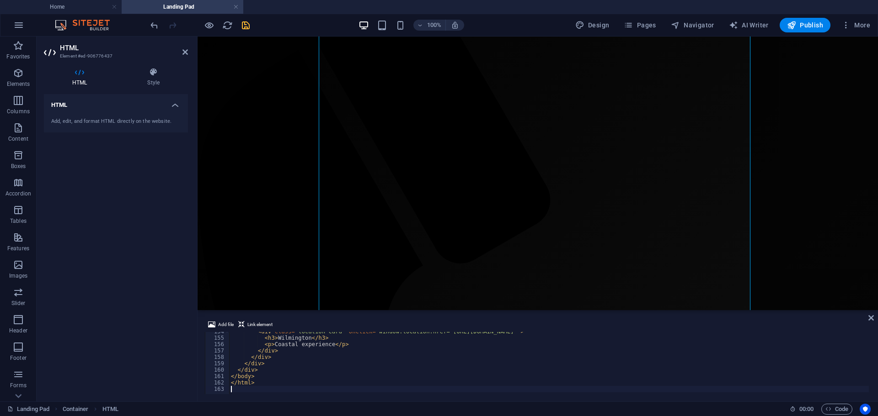
click at [503, 348] on div "< div class = "location-card" onclick = "window.location.href='[URL][DOMAIN_NAM…" at bounding box center [851, 365] width 1245 height 73
type textarea "</html>"
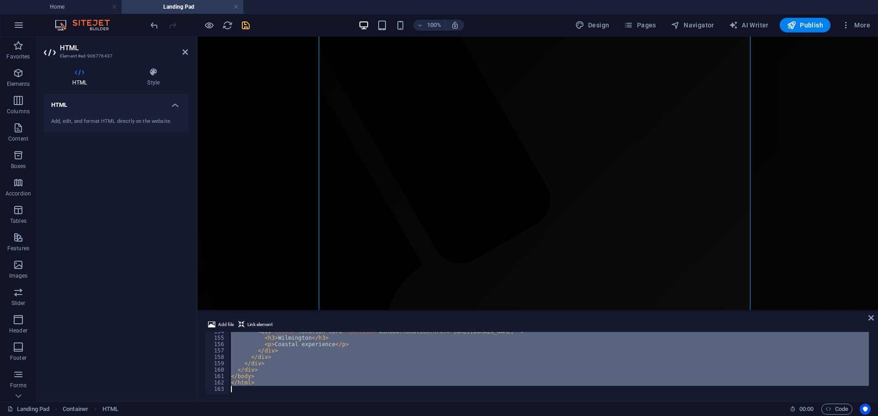
scroll to position [132, 0]
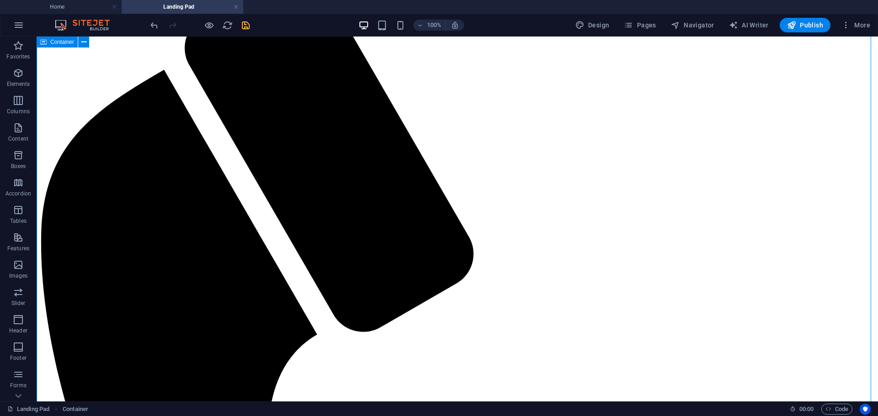
drag, startPoint x: 742, startPoint y: 138, endPoint x: 739, endPoint y: 278, distance: 140.8
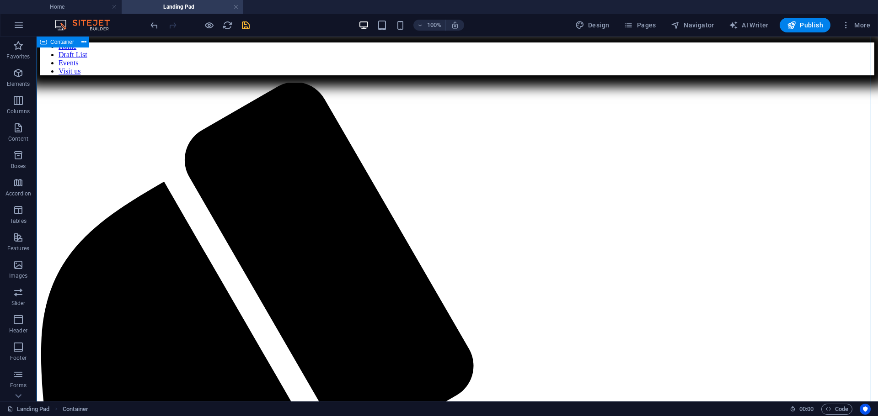
scroll to position [0, 0]
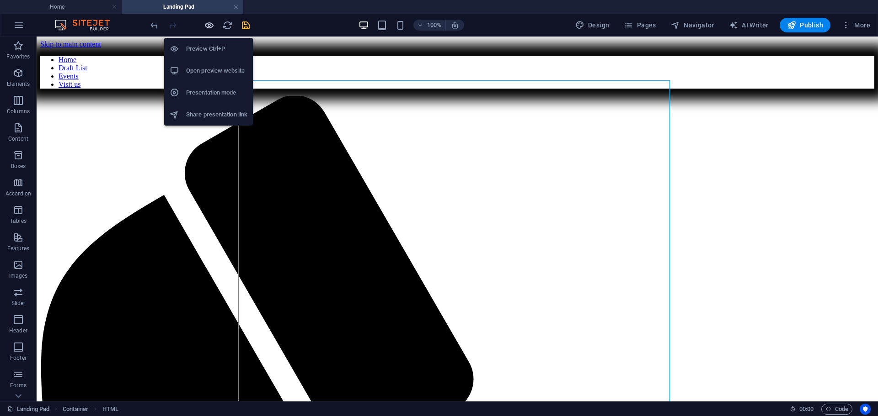
click at [207, 23] on icon "button" at bounding box center [209, 25] width 11 height 11
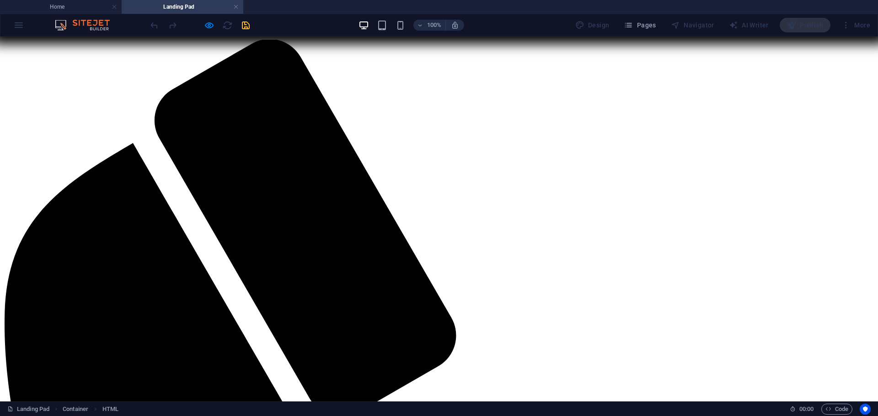
scroll to position [137, 0]
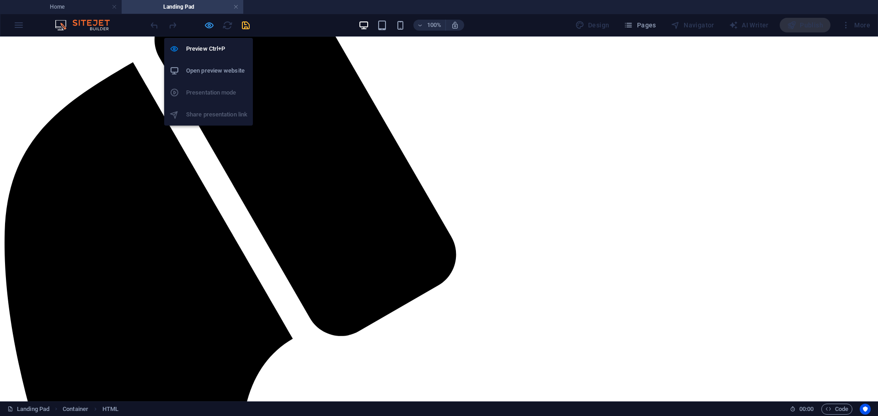
click at [212, 22] on icon "button" at bounding box center [209, 25] width 11 height 11
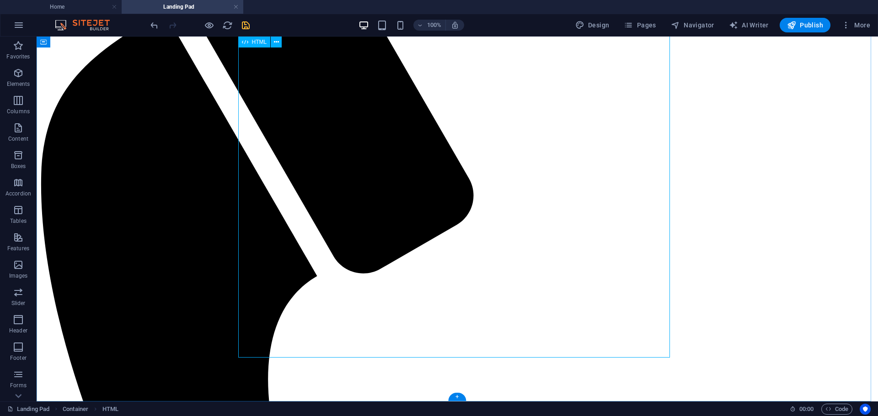
scroll to position [185, 0]
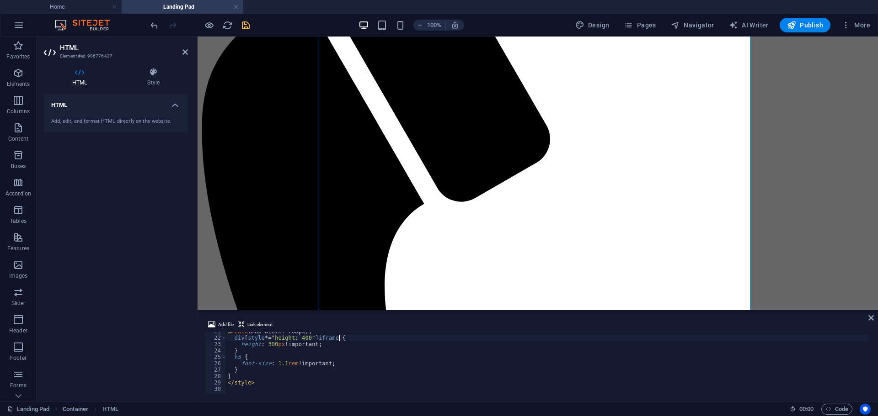
type textarea "</style>"
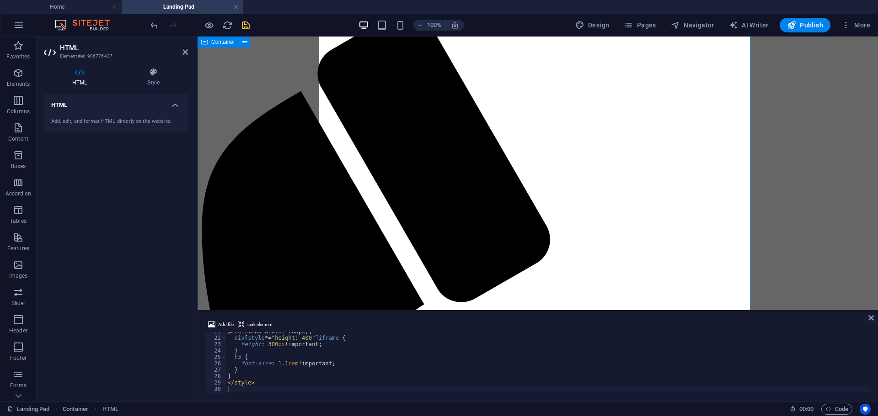
scroll to position [94, 0]
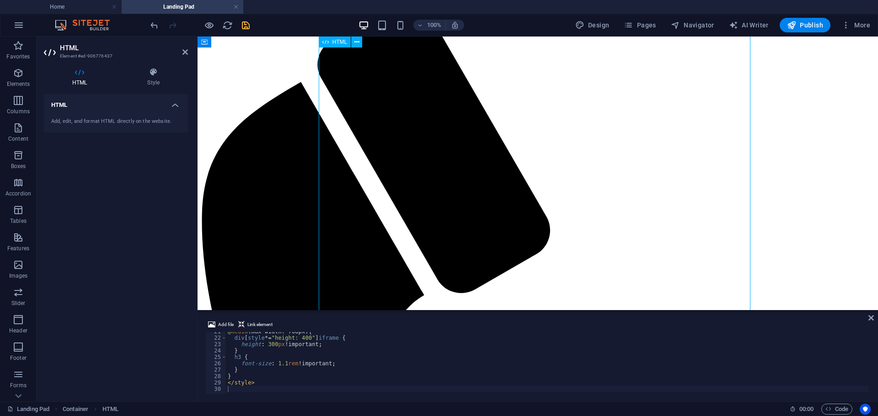
drag, startPoint x: 660, startPoint y: 110, endPoint x: 660, endPoint y: 90, distance: 20.1
drag, startPoint x: 656, startPoint y: 104, endPoint x: 658, endPoint y: 91, distance: 12.5
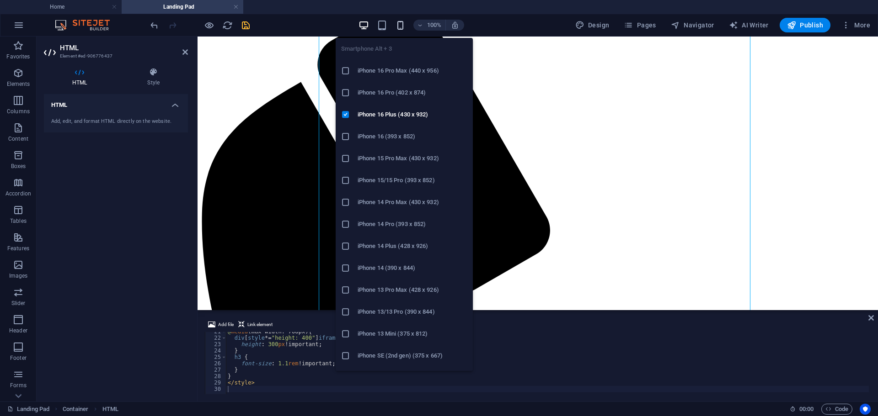
click at [403, 27] on icon "button" at bounding box center [400, 25] width 11 height 11
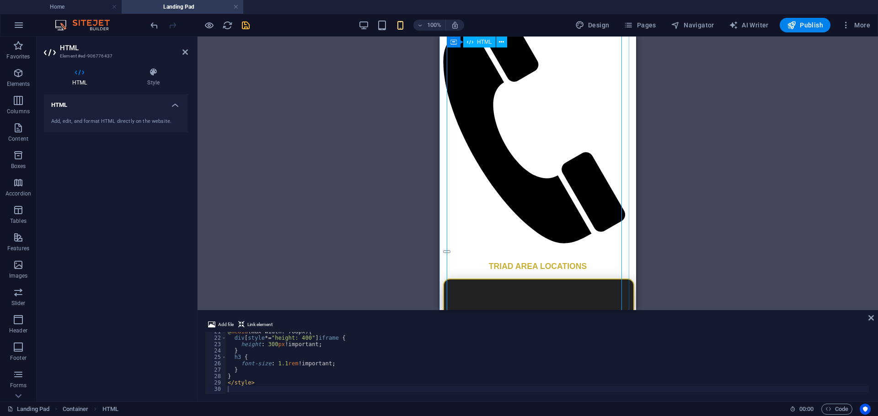
drag, startPoint x: 559, startPoint y: 102, endPoint x: 564, endPoint y: 104, distance: 5.3
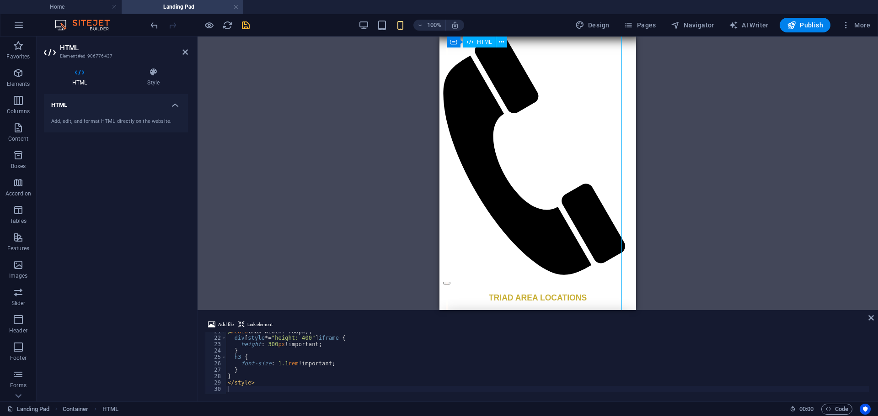
scroll to position [48, 0]
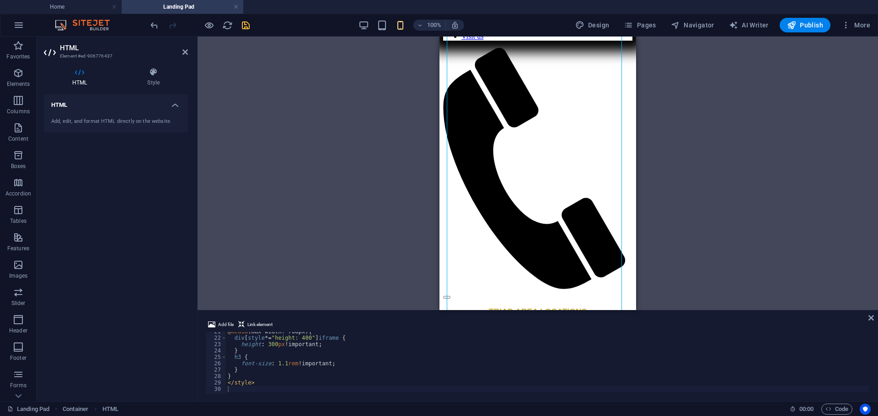
click at [215, 24] on div at bounding box center [200, 25] width 102 height 15
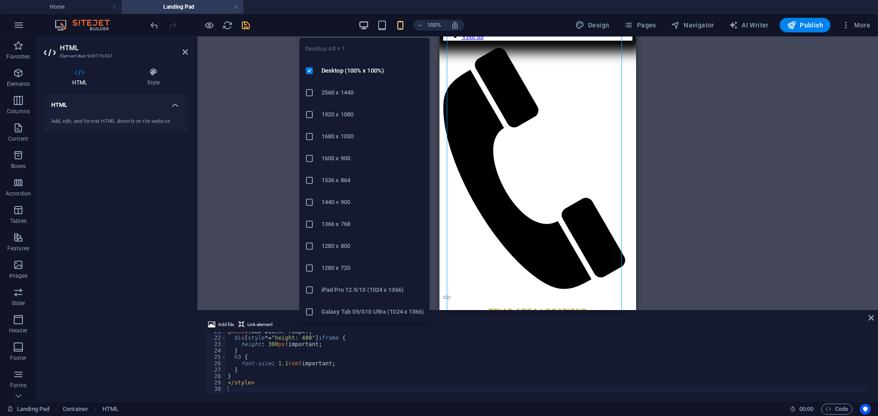
click at [362, 25] on icon "button" at bounding box center [363, 25] width 11 height 11
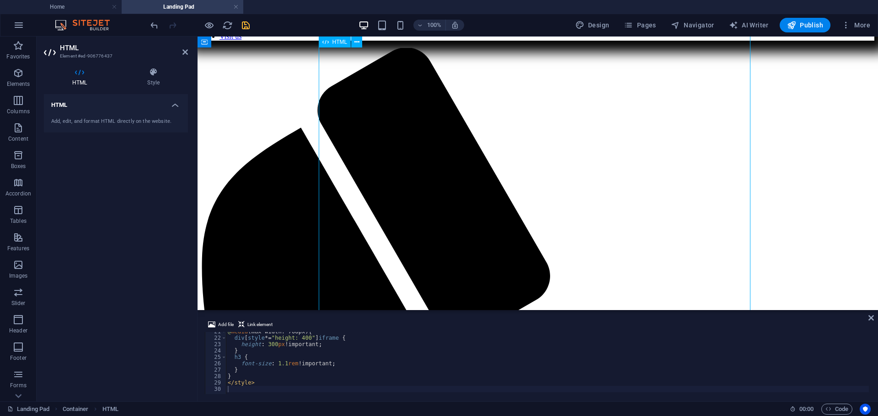
drag, startPoint x: 525, startPoint y: 149, endPoint x: 521, endPoint y: 143, distance: 7.6
drag, startPoint x: 522, startPoint y: 146, endPoint x: 516, endPoint y: 138, distance: 9.7
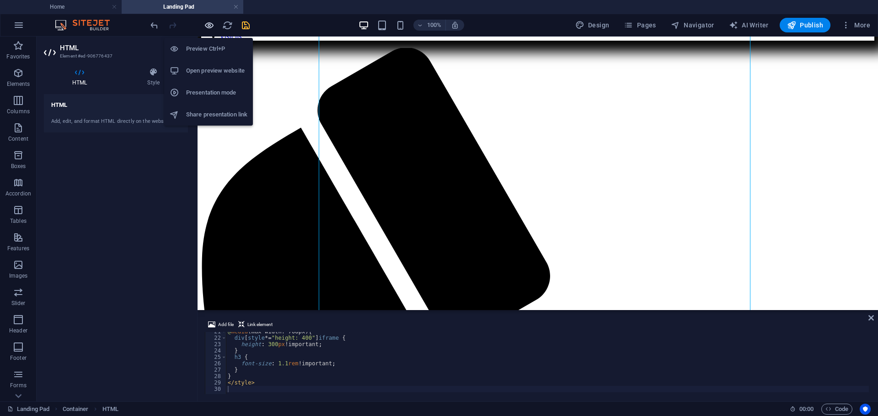
click at [209, 25] on icon "button" at bounding box center [209, 25] width 11 height 11
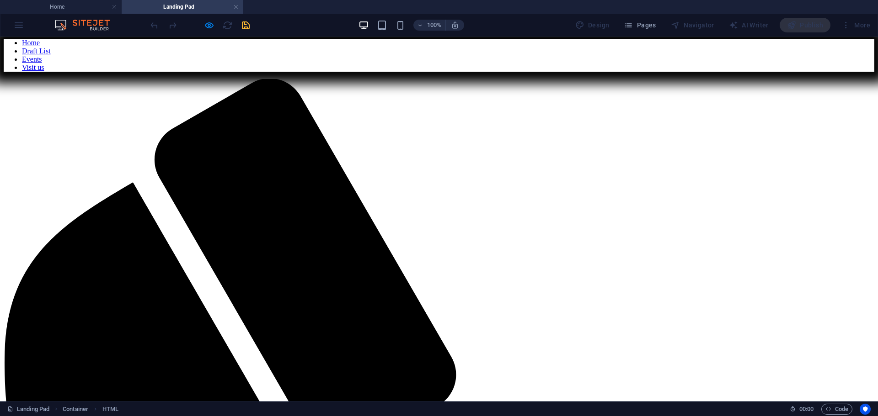
scroll to position [2, 0]
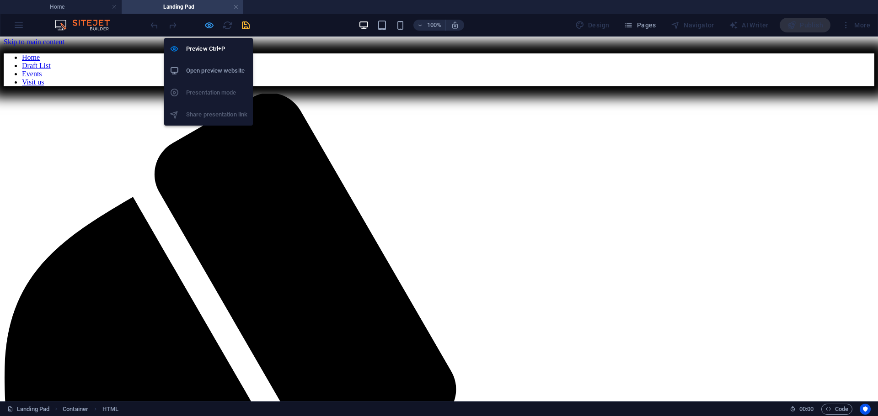
click at [210, 25] on icon "button" at bounding box center [209, 25] width 11 height 11
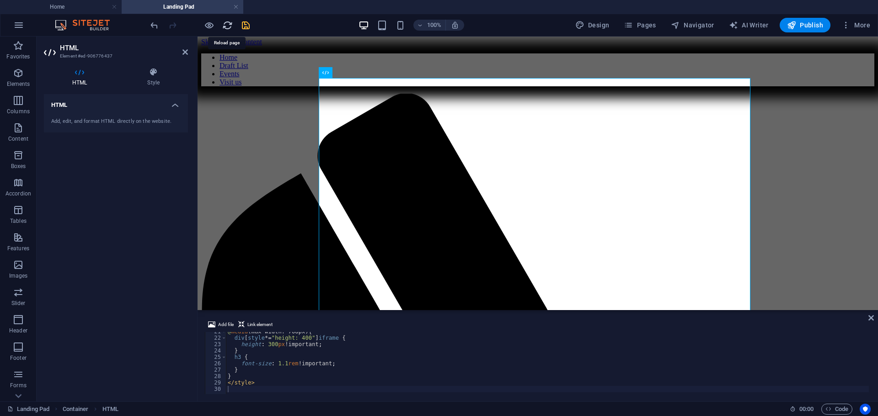
click at [227, 27] on icon "reload" at bounding box center [227, 25] width 11 height 11
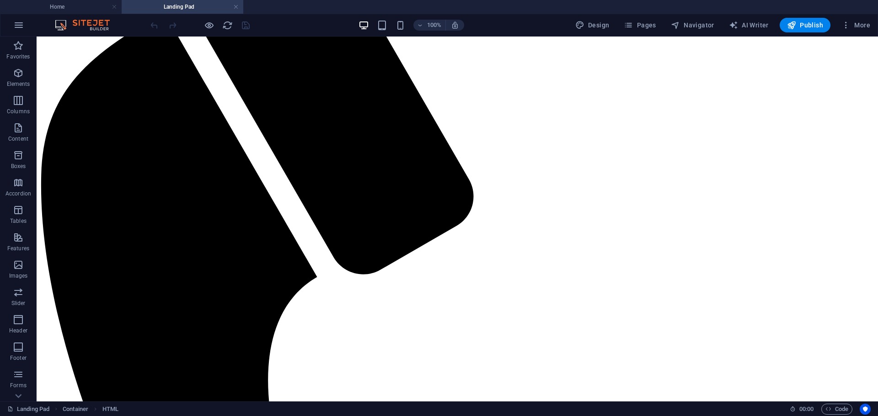
scroll to position [185, 0]
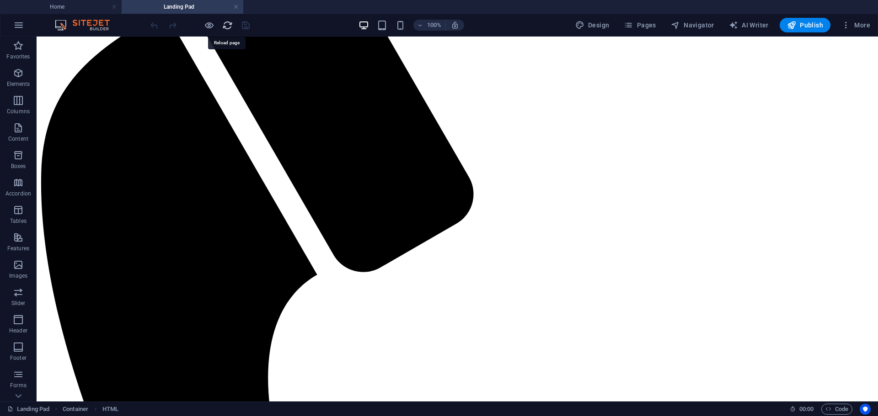
click at [225, 25] on icon "reload" at bounding box center [227, 25] width 11 height 11
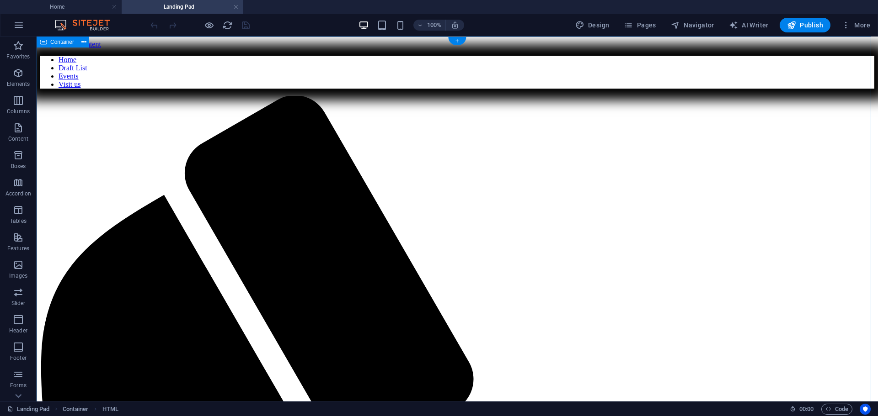
scroll to position [0, 0]
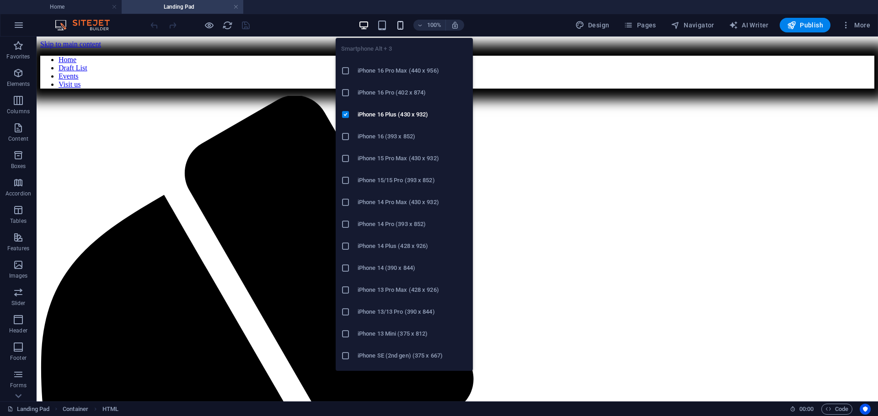
click at [399, 26] on icon "button" at bounding box center [400, 25] width 11 height 11
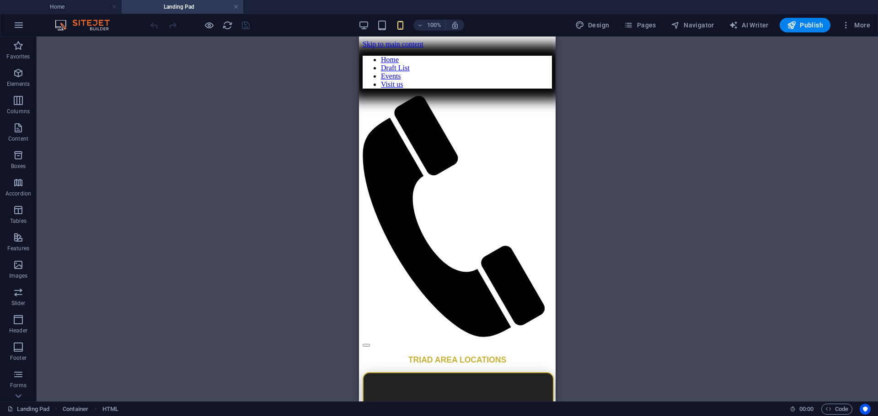
drag, startPoint x: 657, startPoint y: 262, endPoint x: 671, endPoint y: 188, distance: 74.9
click at [671, 188] on div "Container HTML" at bounding box center [457, 219] width 841 height 365
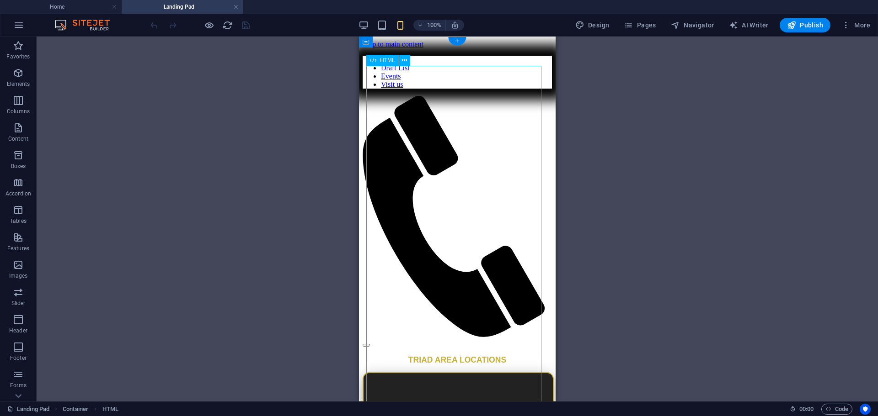
drag, startPoint x: 507, startPoint y: 292, endPoint x: 863, endPoint y: 351, distance: 360.5
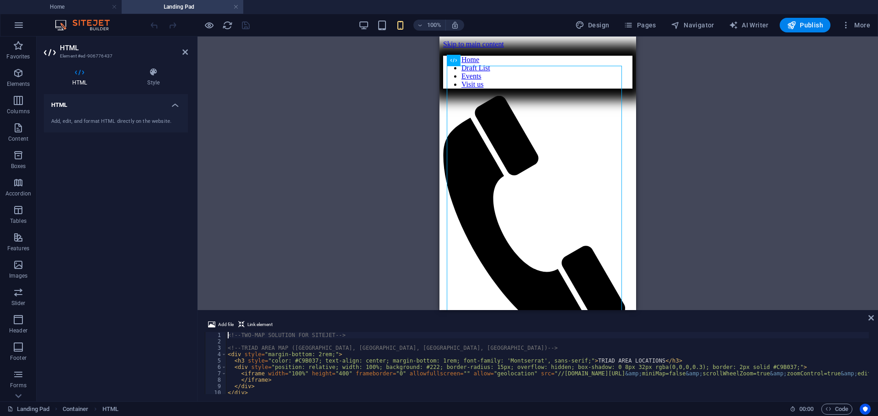
type textarea "</style>"
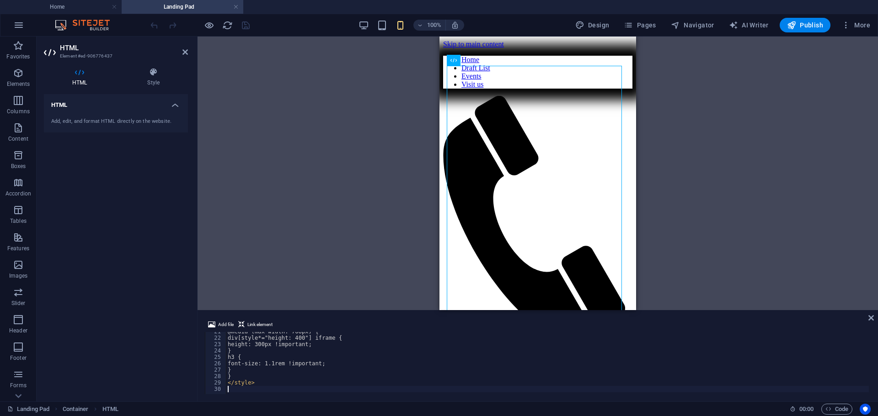
scroll to position [132, 0]
click at [715, 150] on div "Container HTML Drag here to replace the existing content. Press “Ctrl” if you w…" at bounding box center [537, 174] width 680 height 274
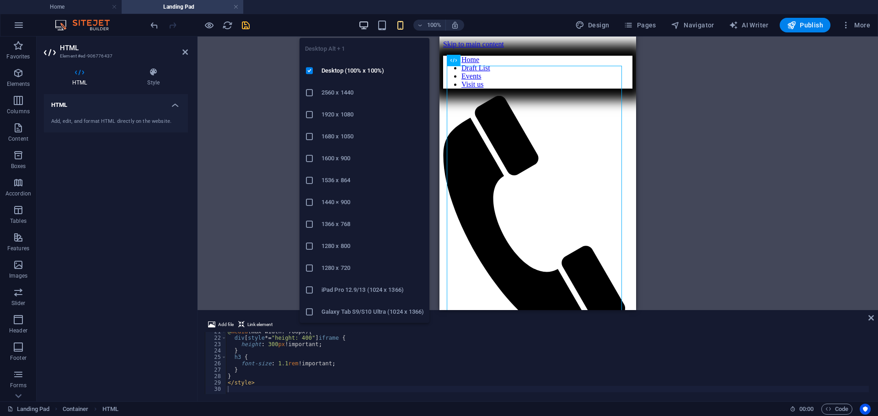
click at [363, 22] on icon "button" at bounding box center [363, 25] width 11 height 11
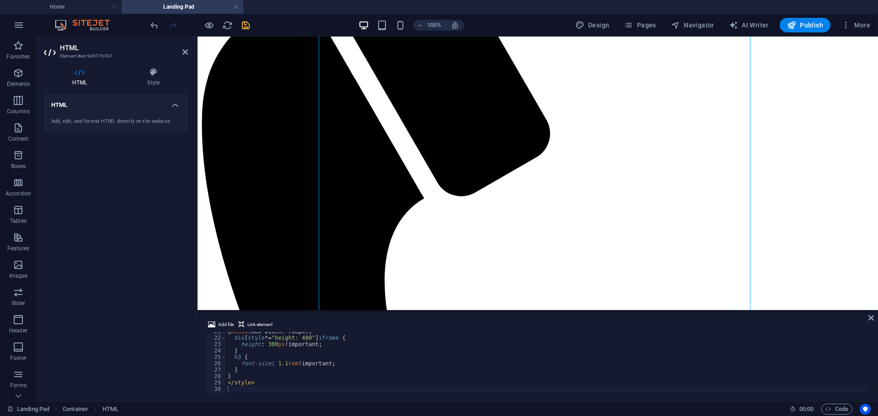
scroll to position [189, 0]
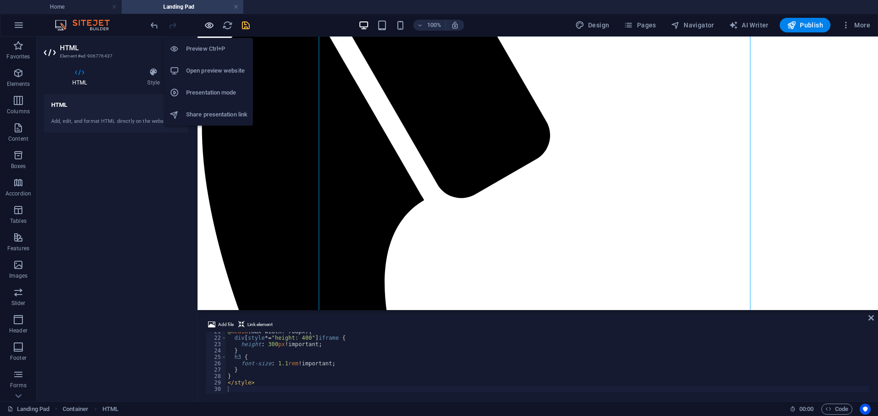
click at [208, 23] on icon "button" at bounding box center [209, 25] width 11 height 11
